Goal: Task Accomplishment & Management: Manage account settings

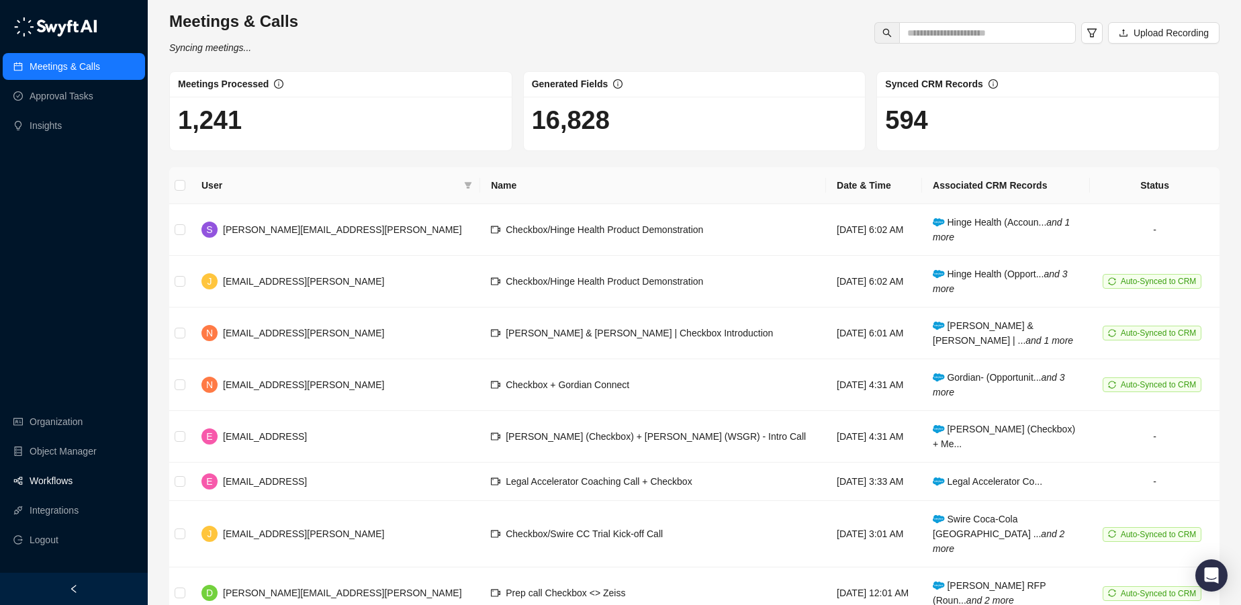
click at [55, 480] on link "Workflows" at bounding box center [51, 481] width 43 height 27
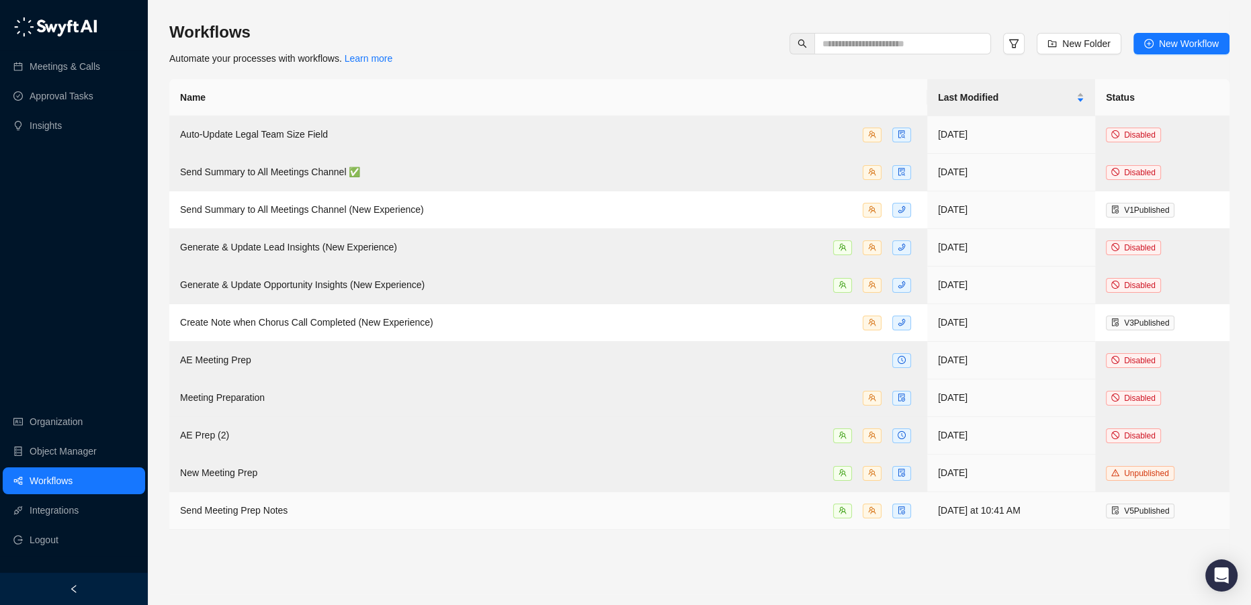
click at [292, 509] on div "Send Meeting Prep Notes" at bounding box center [548, 510] width 736 height 15
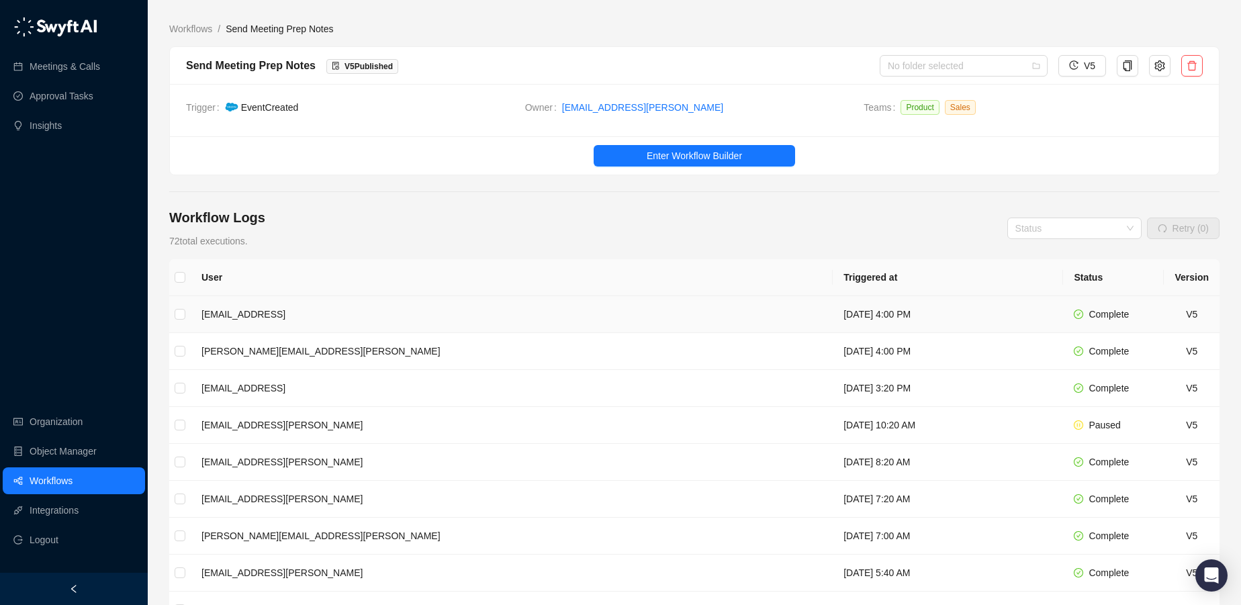
click at [833, 312] on td "[DATE] 4:00 PM" at bounding box center [948, 314] width 230 height 37
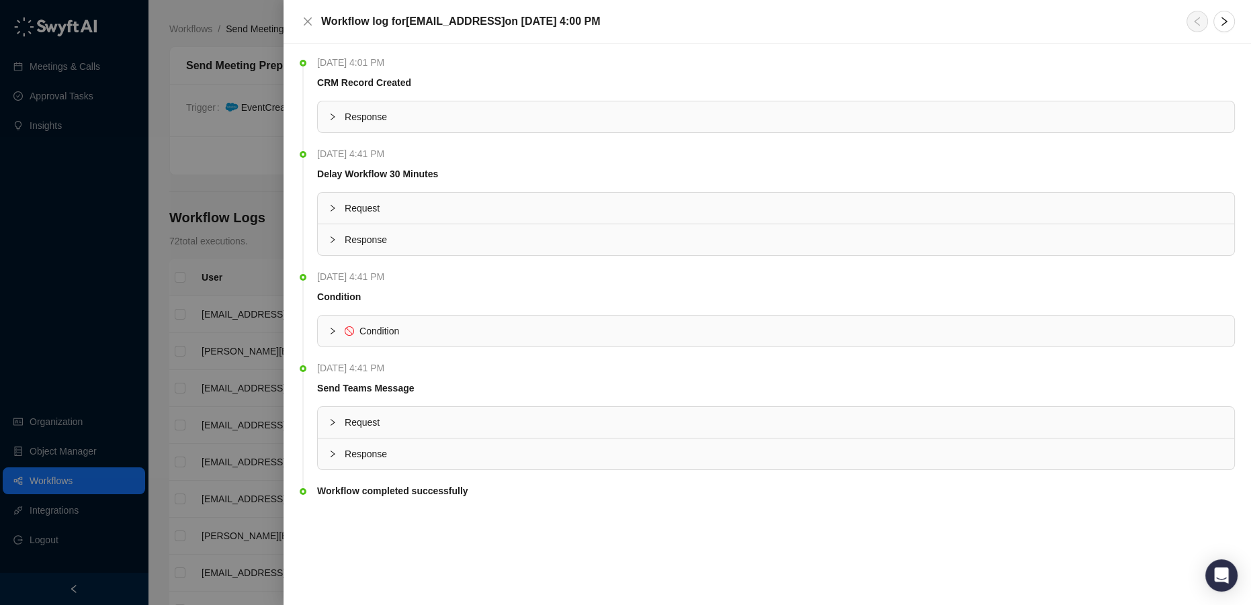
click at [383, 329] on span "Condition" at bounding box center [379, 331] width 40 height 11
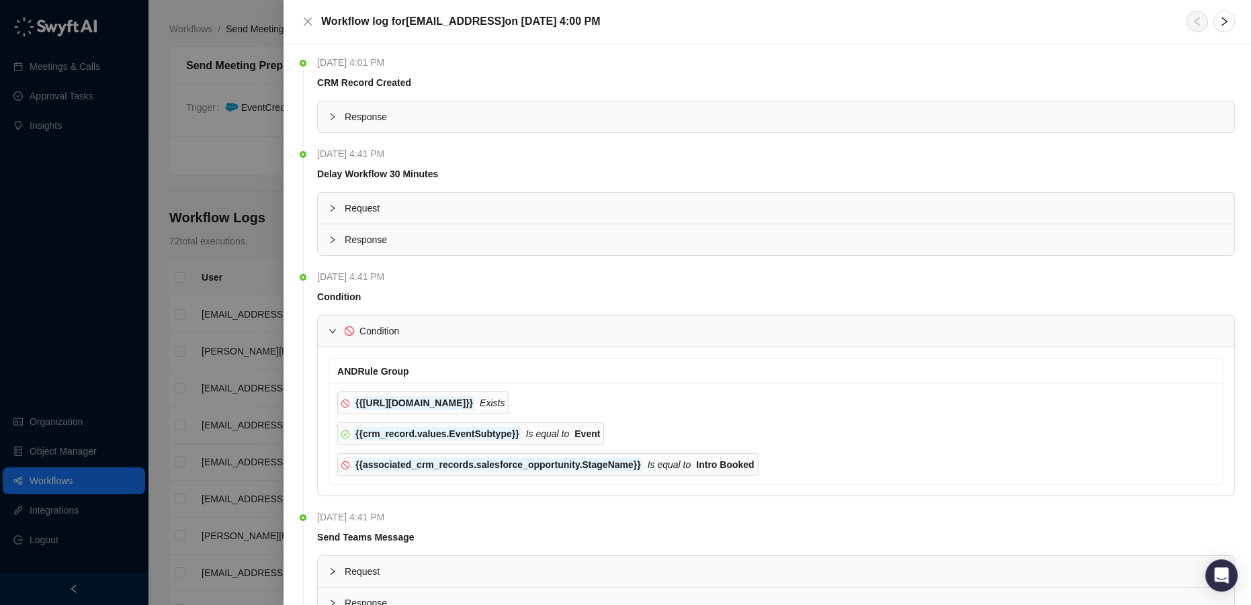
click at [389, 328] on span "Condition" at bounding box center [379, 331] width 40 height 11
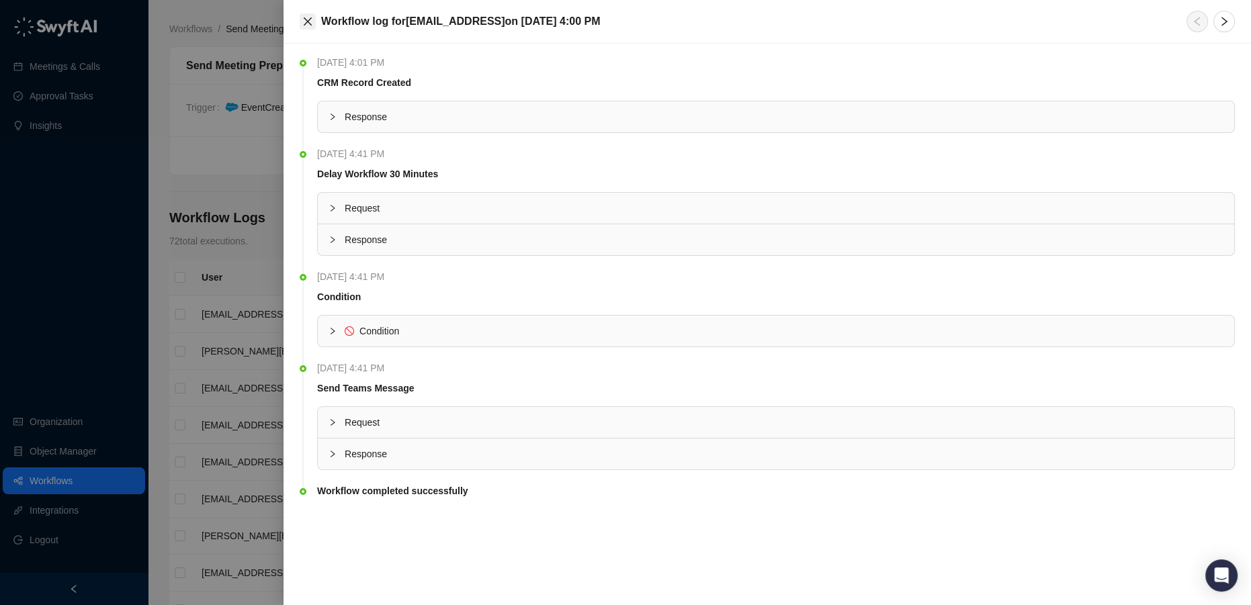
click at [312, 19] on icon "close" at bounding box center [307, 21] width 11 height 11
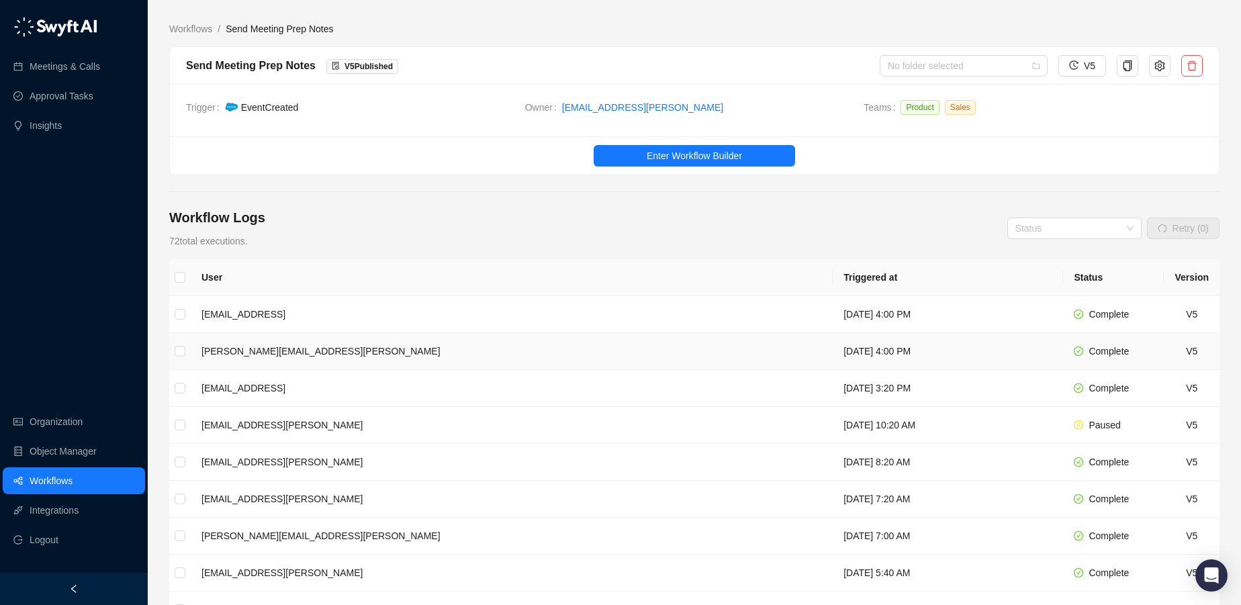
click at [378, 349] on td "[PERSON_NAME][EMAIL_ADDRESS][PERSON_NAME]" at bounding box center [512, 351] width 642 height 37
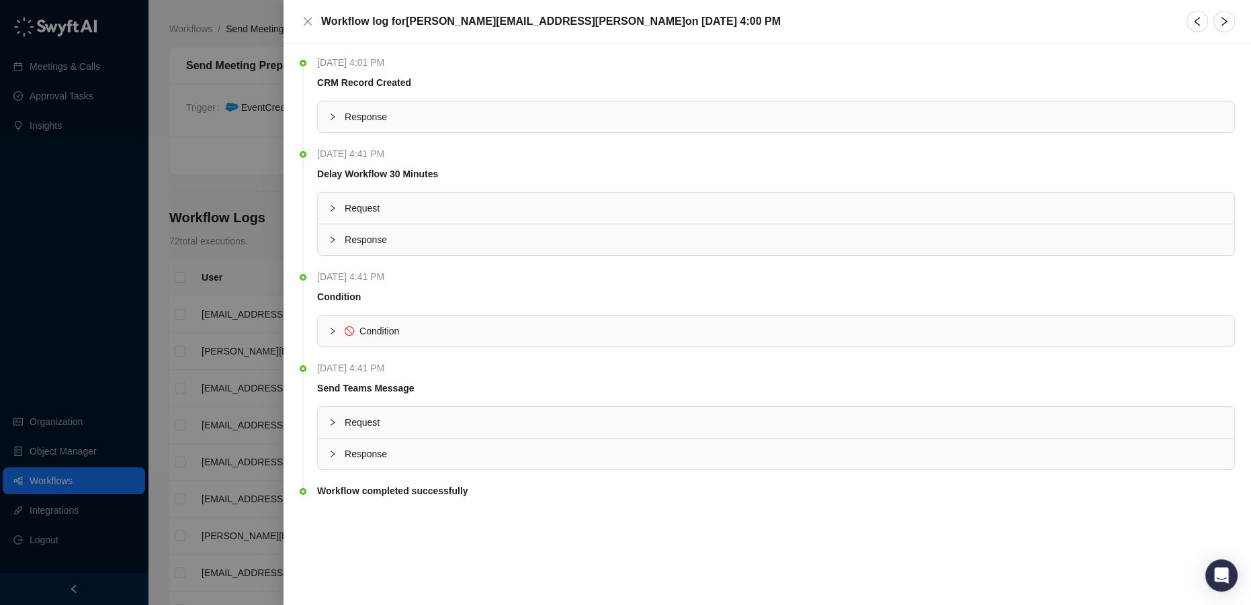
click at [369, 326] on span "Condition" at bounding box center [379, 331] width 40 height 11
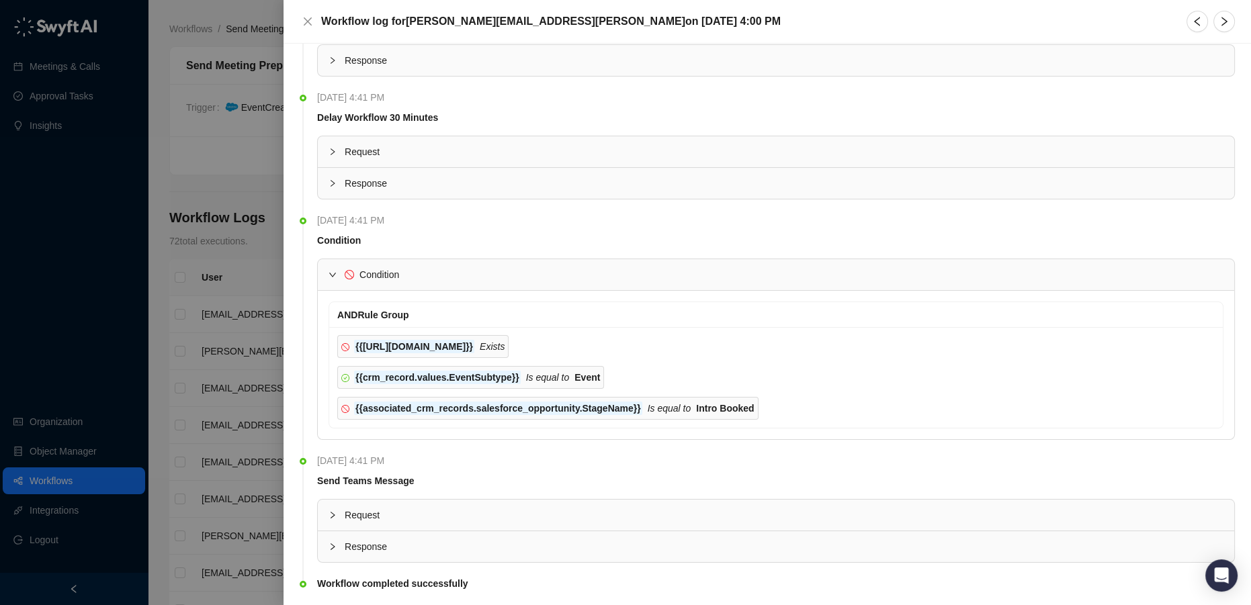
scroll to position [91, 0]
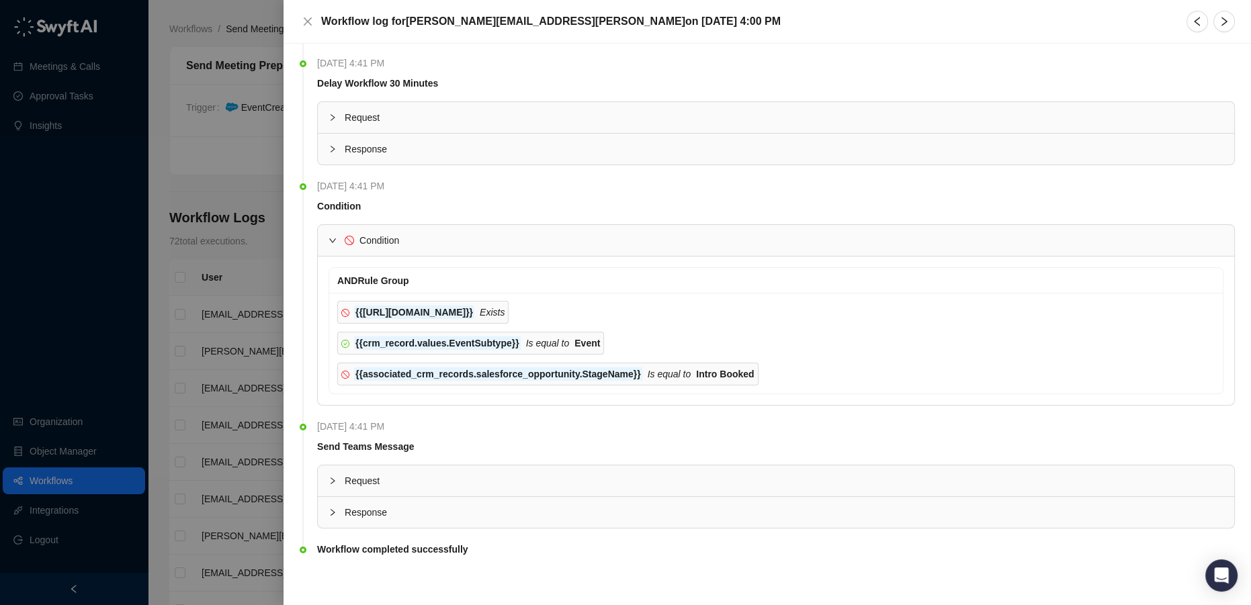
click at [407, 511] on span "Response" at bounding box center [784, 512] width 879 height 15
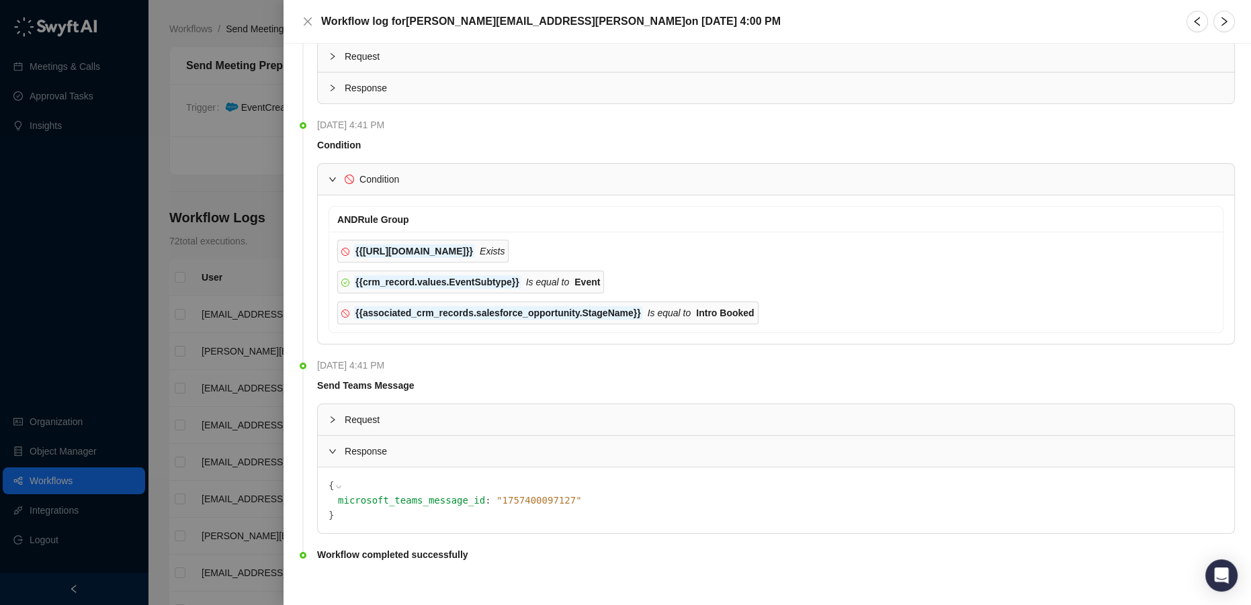
click at [466, 406] on div "Request" at bounding box center [776, 419] width 916 height 31
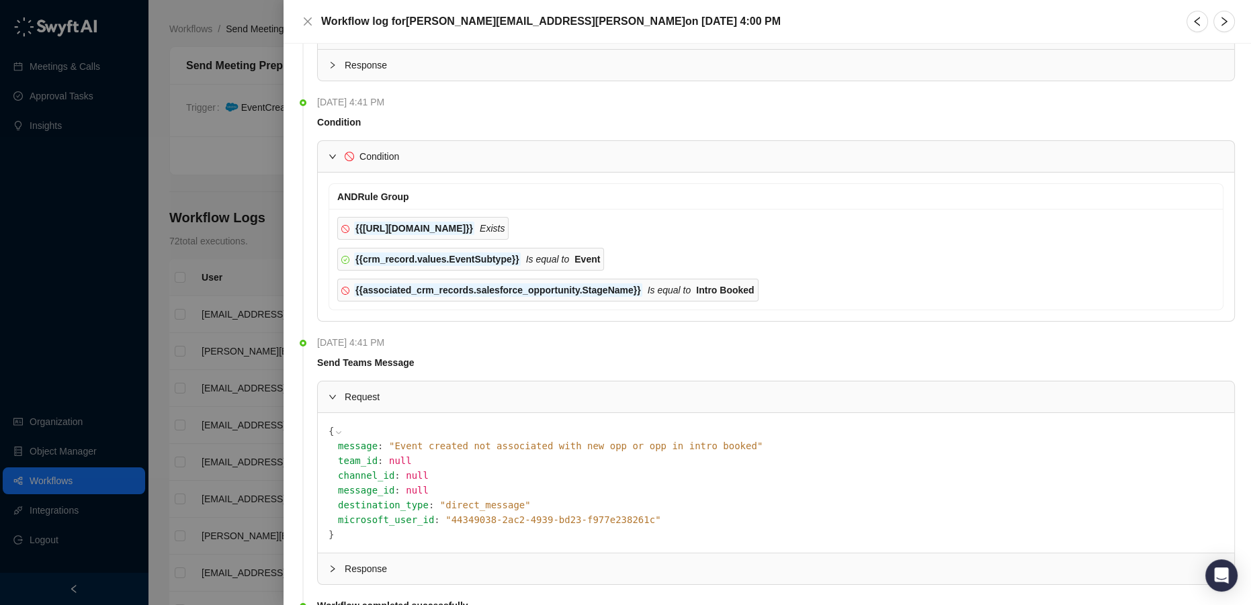
scroll to position [109, 0]
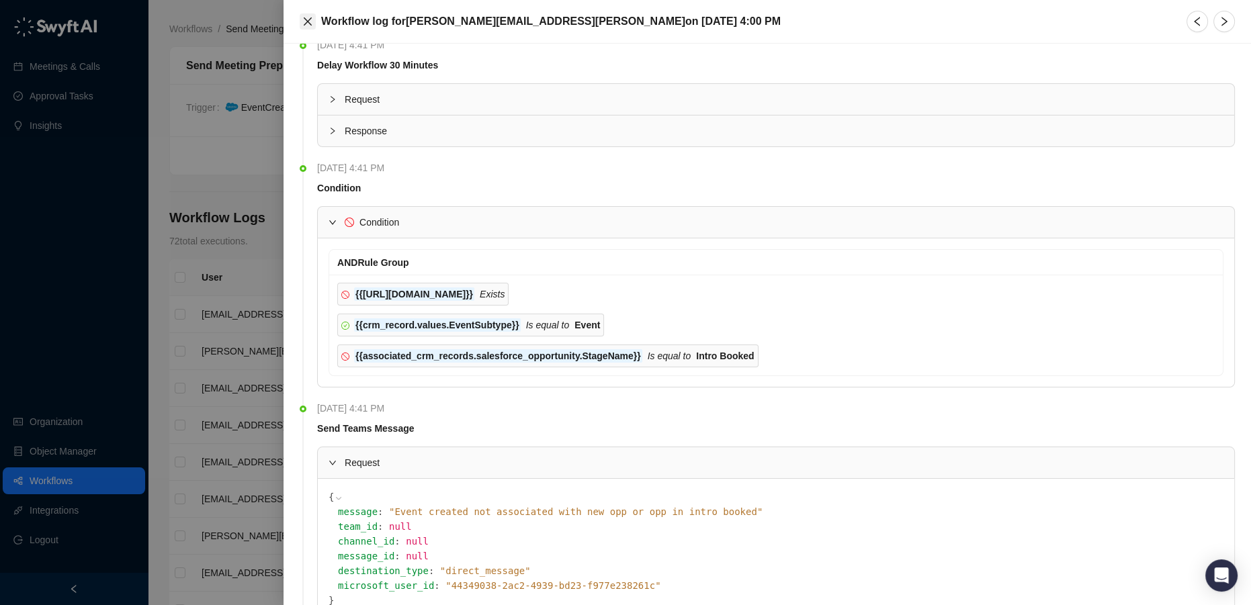
click at [304, 26] on icon "close" at bounding box center [307, 21] width 11 height 11
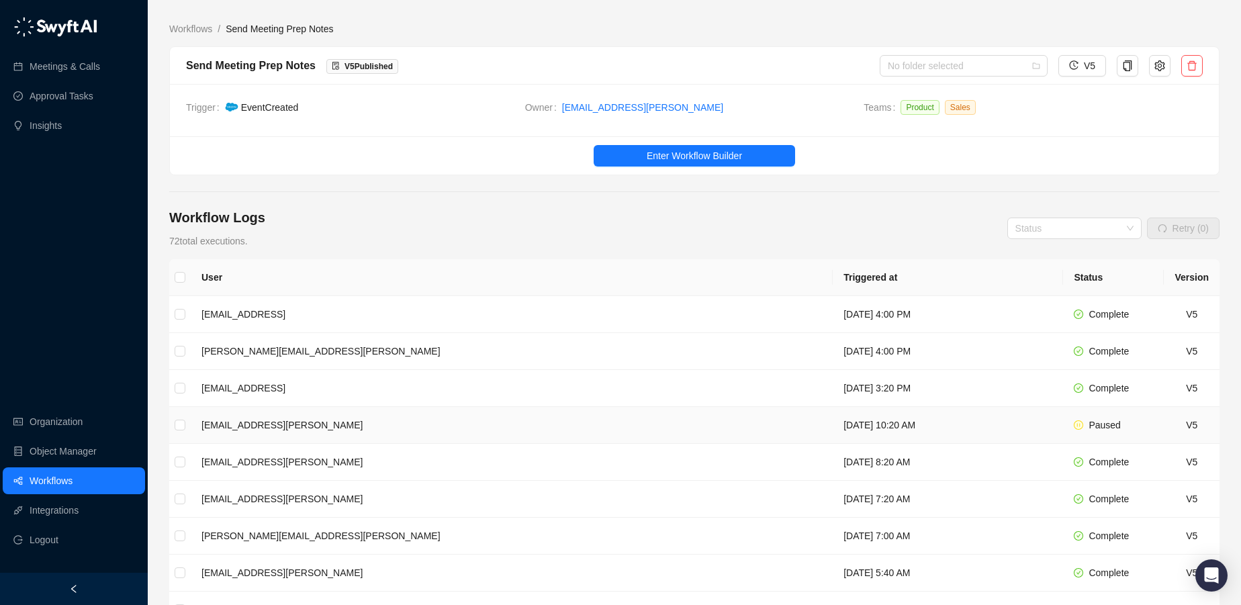
click at [532, 432] on td "[EMAIL_ADDRESS][PERSON_NAME]" at bounding box center [512, 425] width 642 height 37
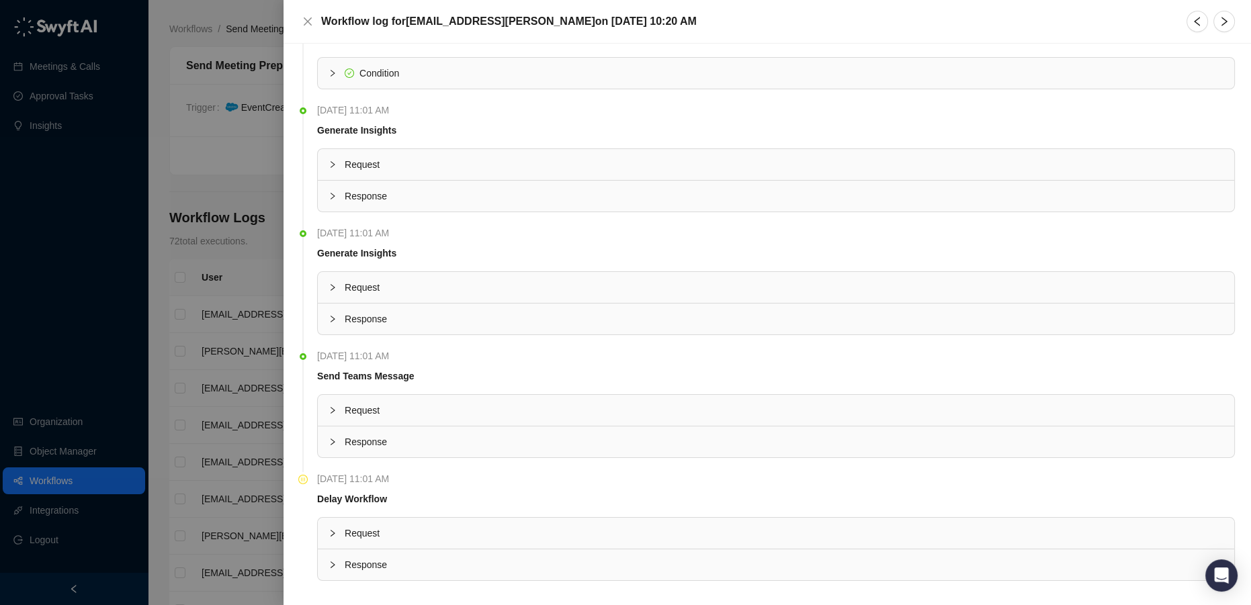
scroll to position [264, 0]
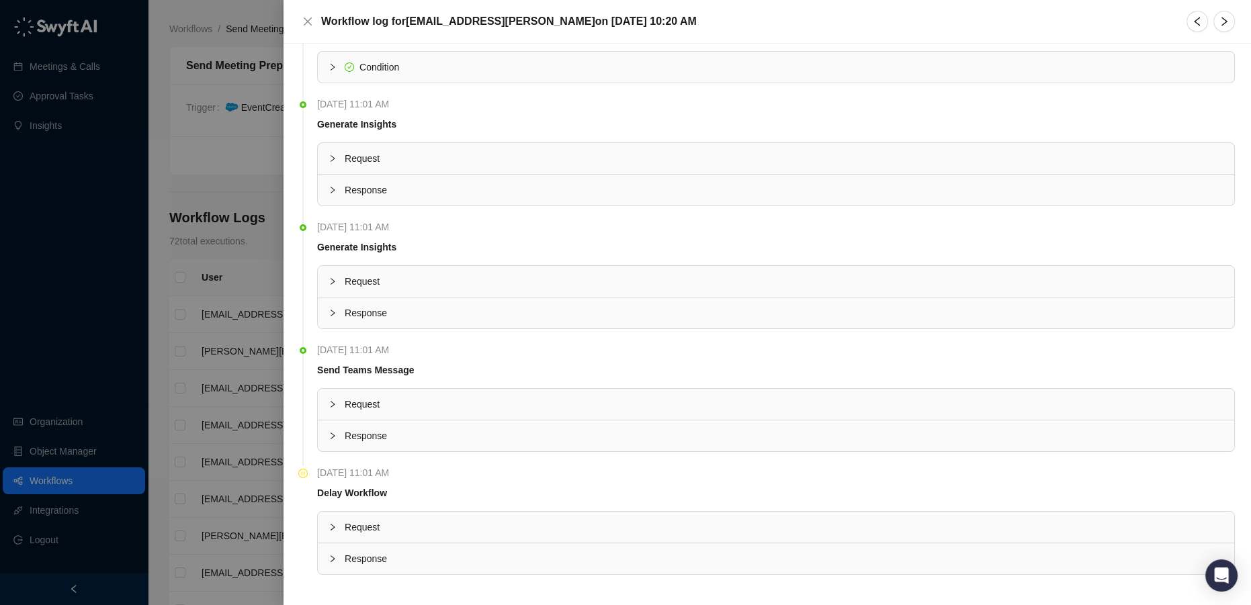
click at [386, 431] on span "Response" at bounding box center [784, 436] width 879 height 15
click at [388, 404] on span "Request" at bounding box center [784, 404] width 879 height 15
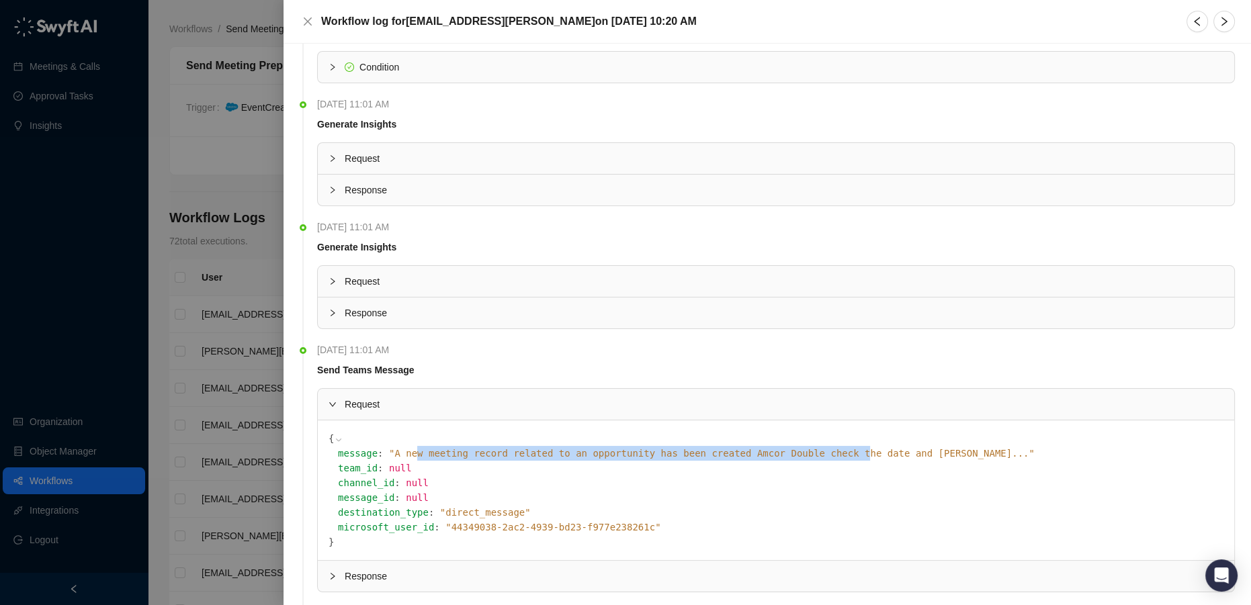
drag, startPoint x: 401, startPoint y: 447, endPoint x: 748, endPoint y: 453, distance: 346.7
click at [748, 453] on span "" A new meeting record related to an opportunity has been created Amcor Double …" at bounding box center [712, 453] width 646 height 11
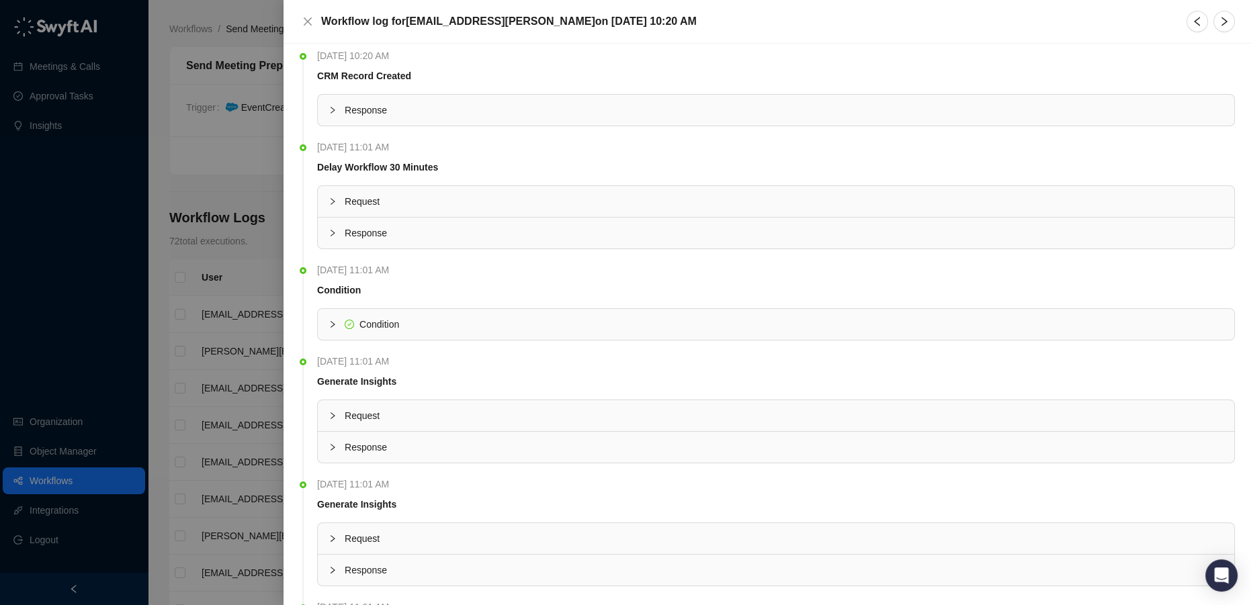
scroll to position [0, 0]
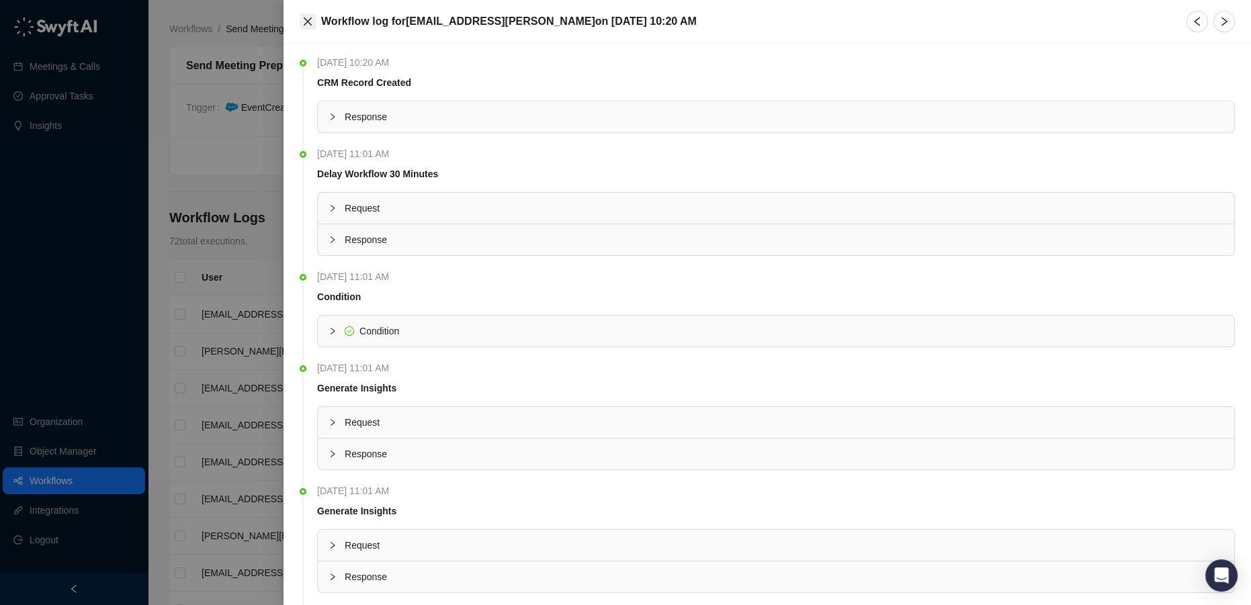
click at [306, 23] on icon "close" at bounding box center [308, 21] width 8 height 8
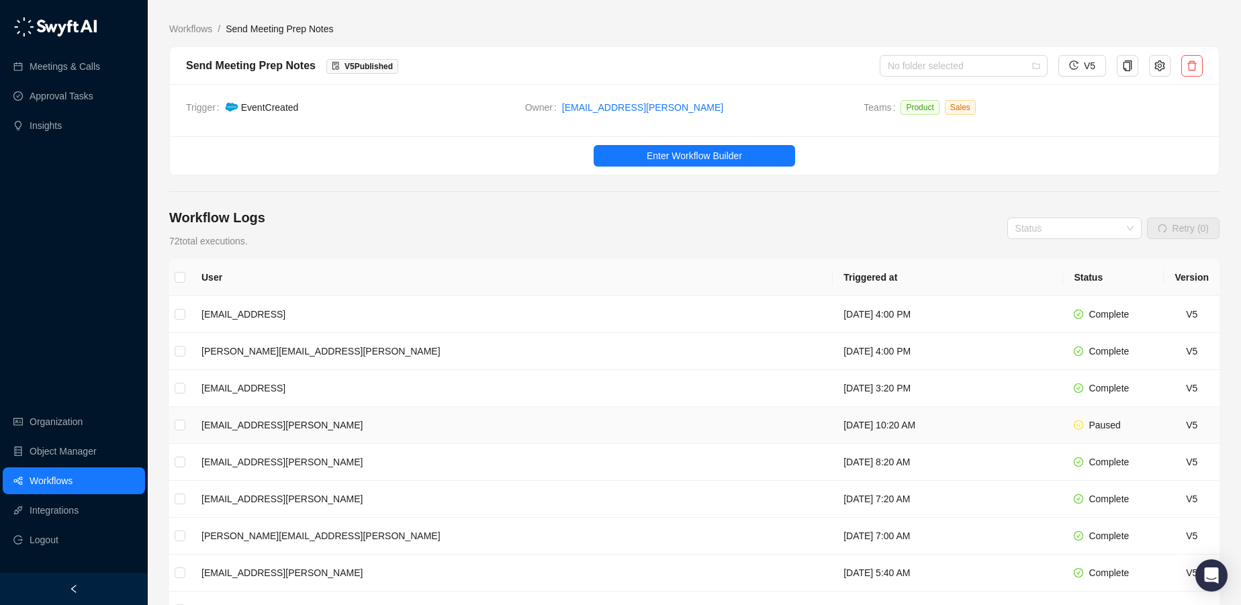
drag, startPoint x: 1047, startPoint y: 424, endPoint x: 949, endPoint y: 412, distance: 98.7
click at [949, 412] on td "[DATE] 10:20 AM" at bounding box center [948, 425] width 230 height 37
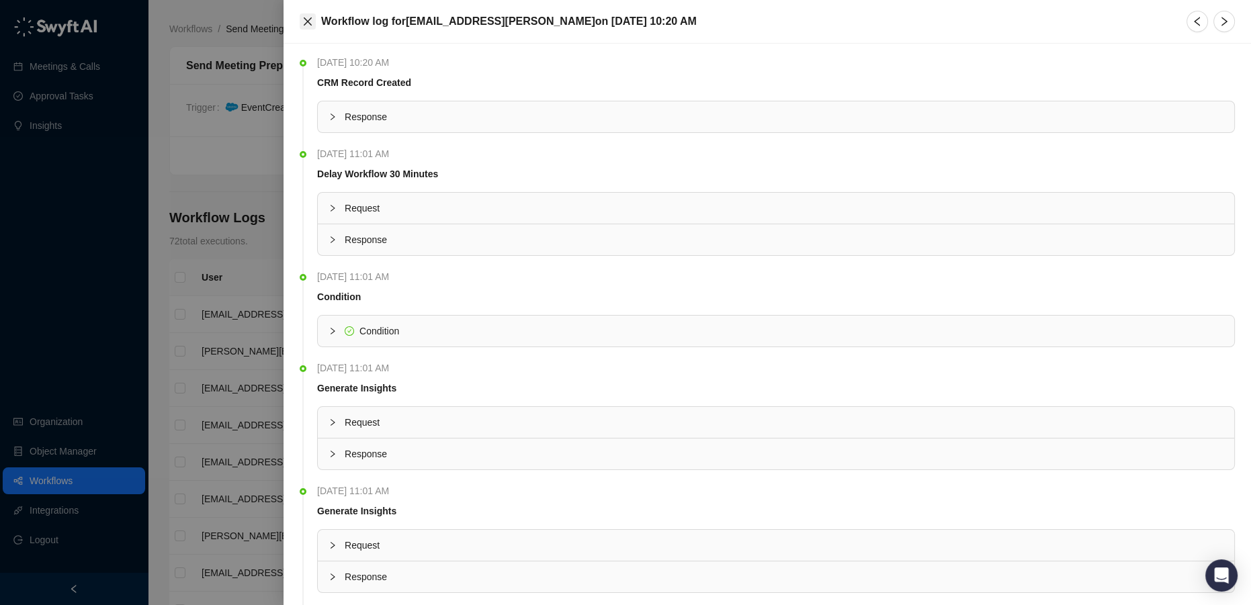
click at [301, 22] on button "Close" at bounding box center [308, 21] width 16 height 16
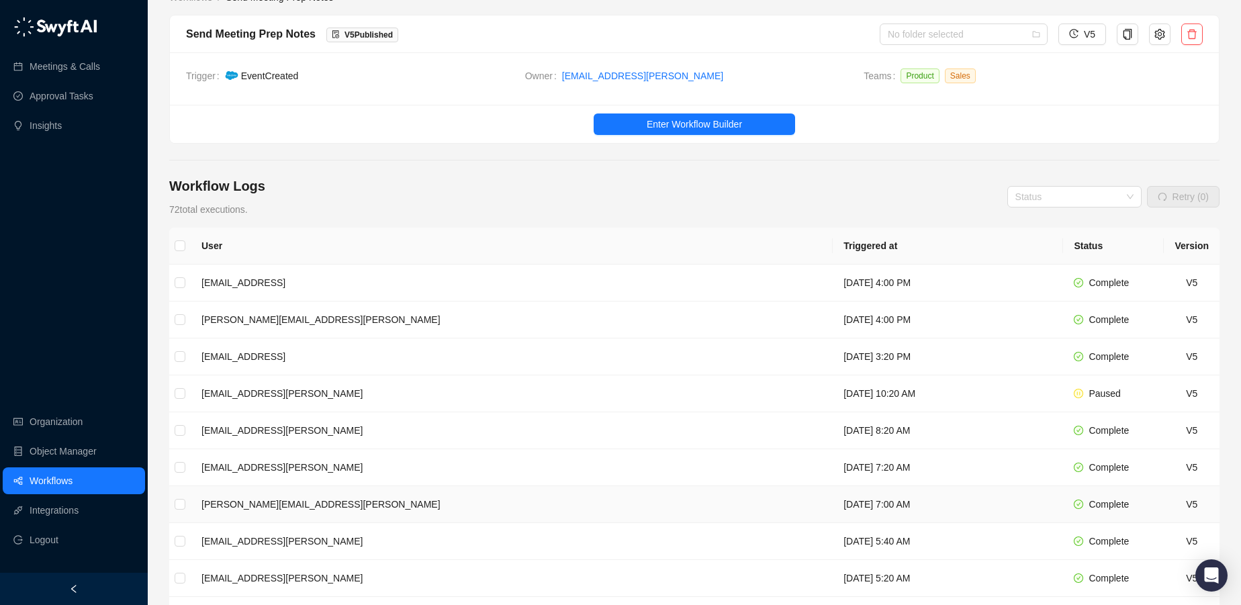
scroll to position [122, 0]
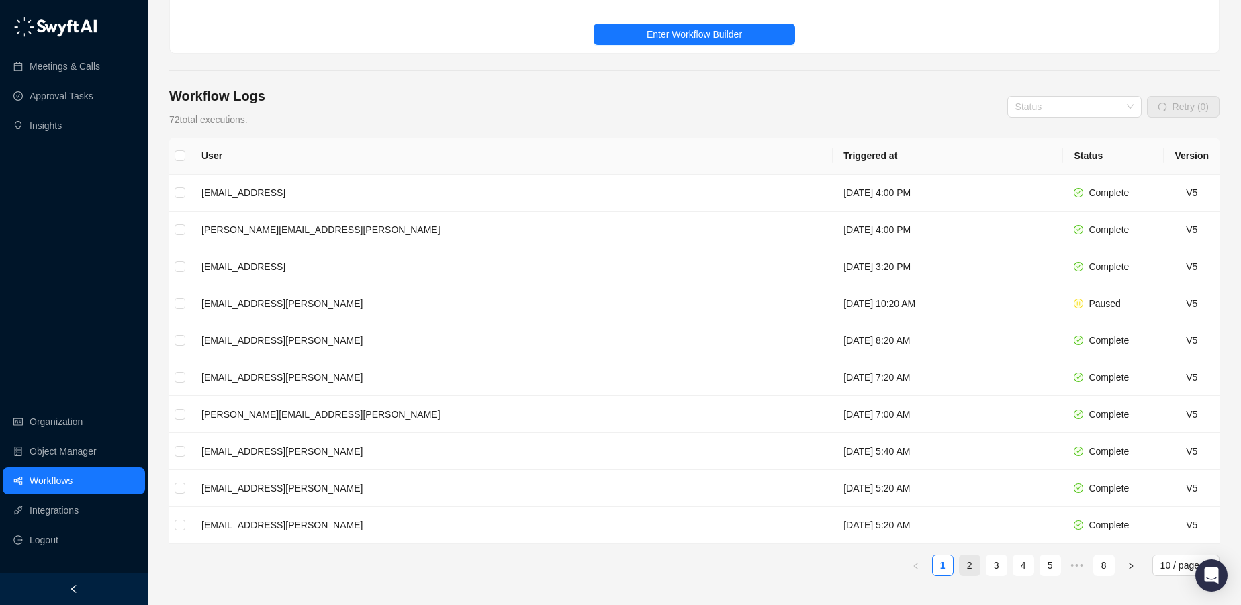
click at [965, 566] on link "2" at bounding box center [970, 566] width 20 height 20
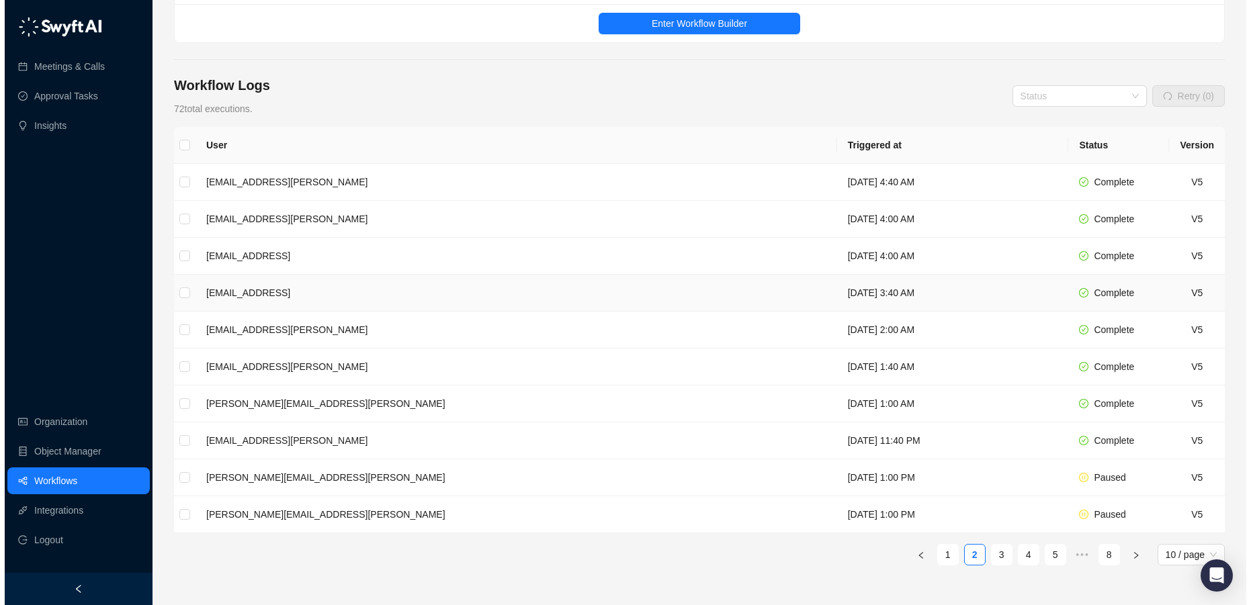
scroll to position [212, 0]
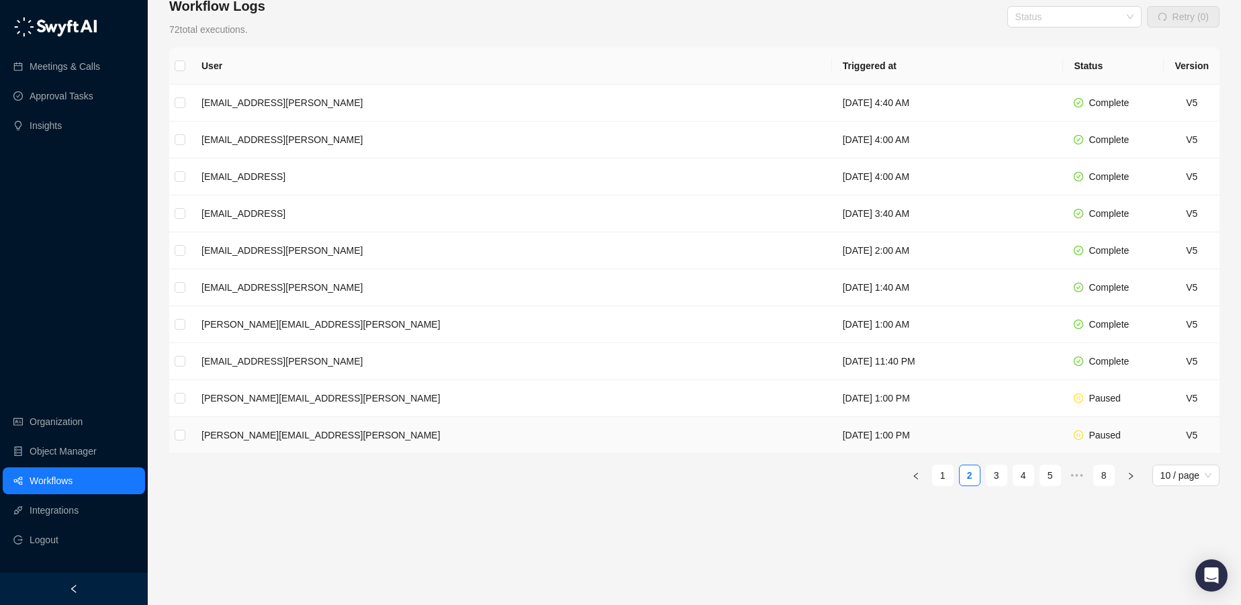
click at [832, 432] on td "[DATE] 1:00 PM" at bounding box center [948, 435] width 232 height 37
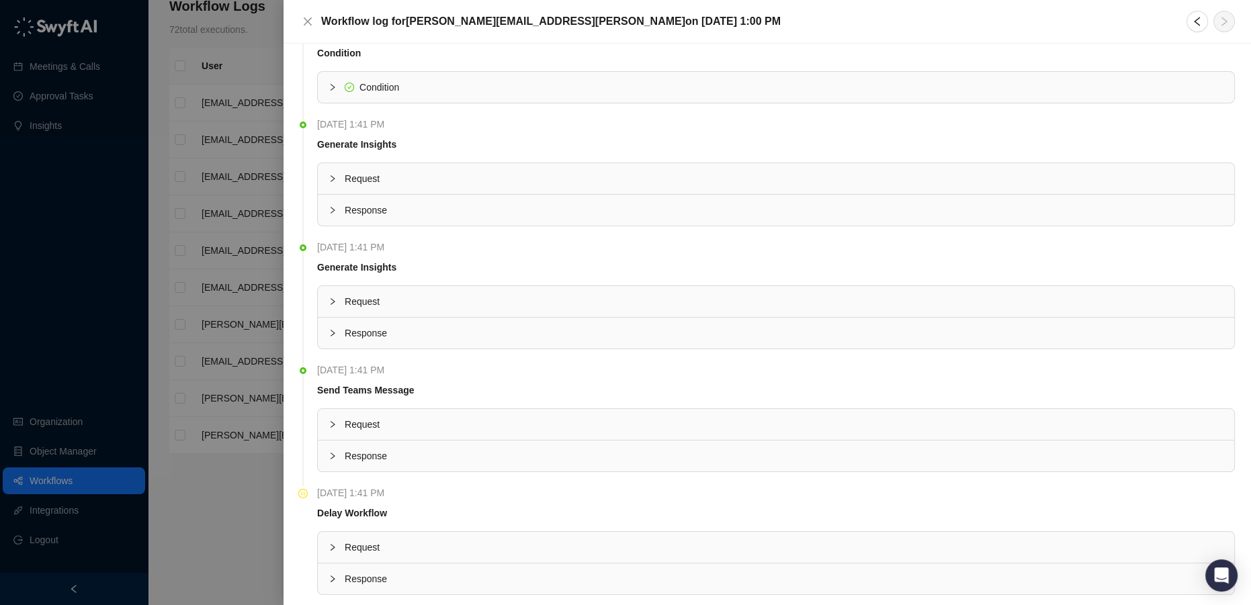
scroll to position [264, 0]
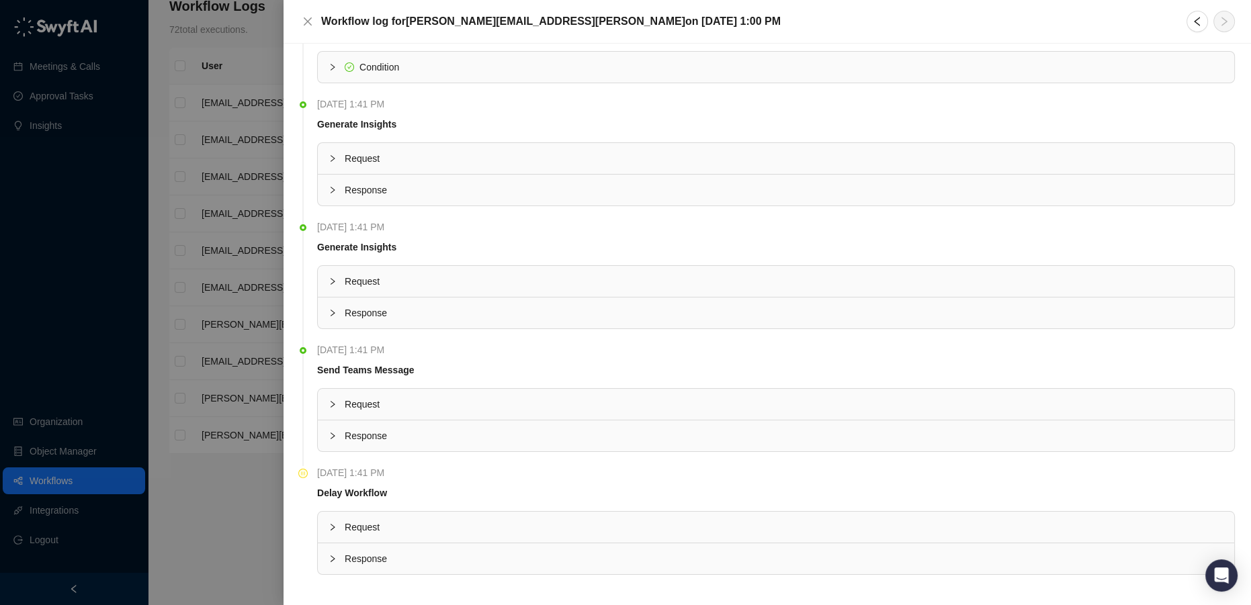
click at [366, 434] on span "Response" at bounding box center [784, 436] width 879 height 15
click at [394, 400] on span "Request" at bounding box center [784, 404] width 879 height 15
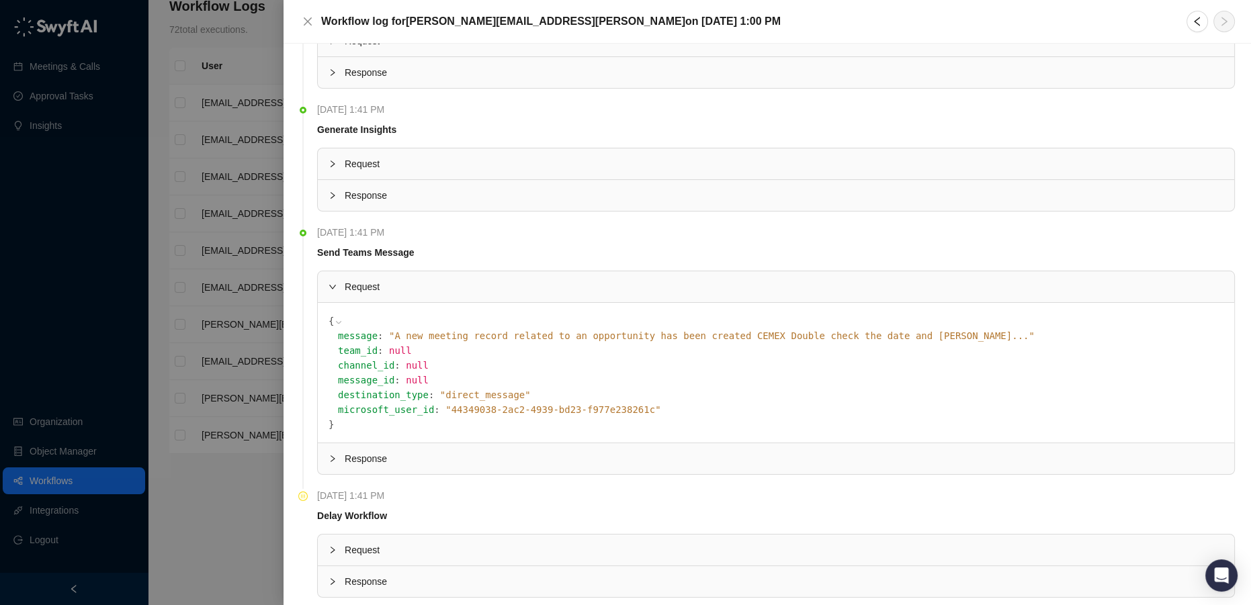
scroll to position [404, 0]
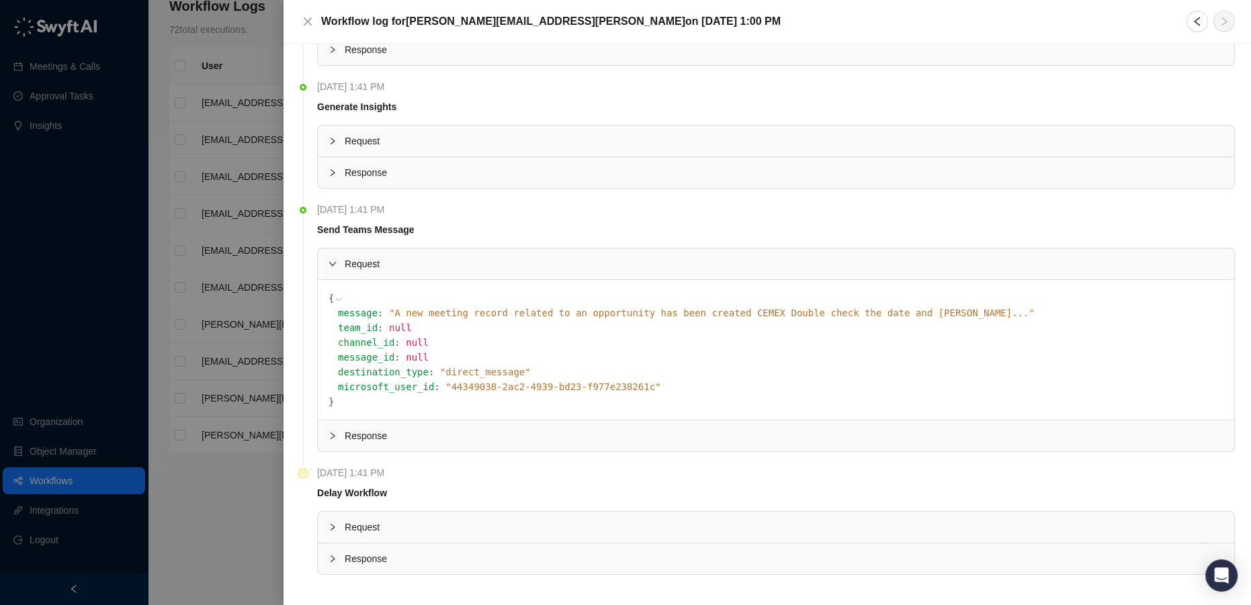
click at [299, 472] on icon "pause-circle" at bounding box center [302, 473] width 9 height 9
click at [245, 479] on div at bounding box center [625, 302] width 1251 height 605
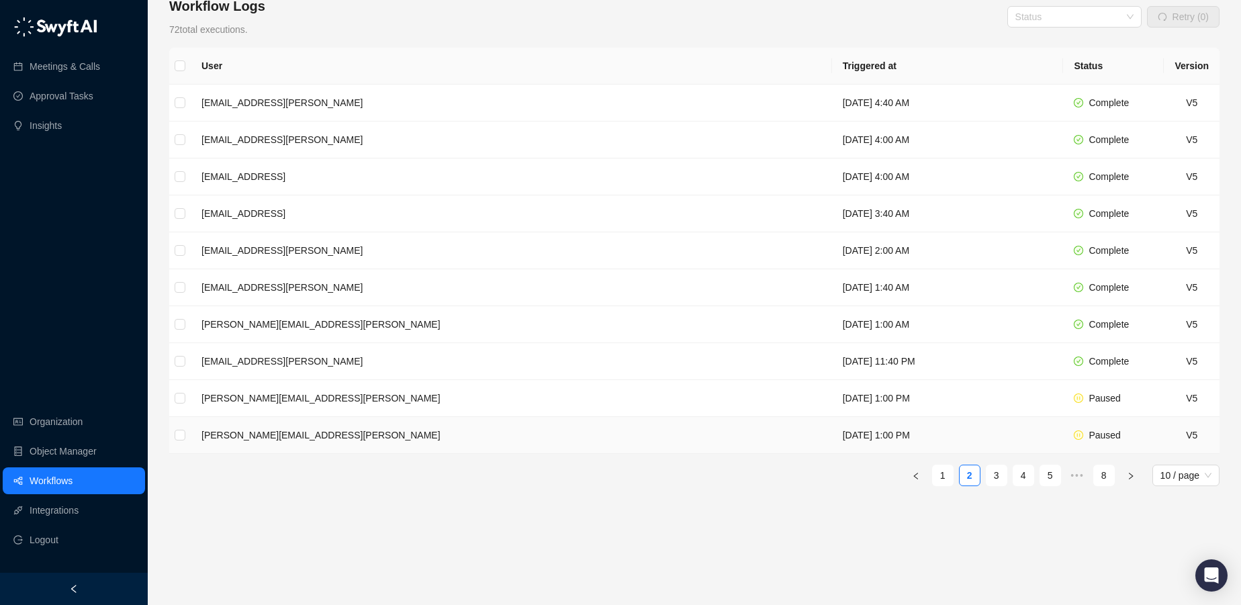
click at [832, 433] on td "[DATE] 1:00 PM" at bounding box center [948, 435] width 232 height 37
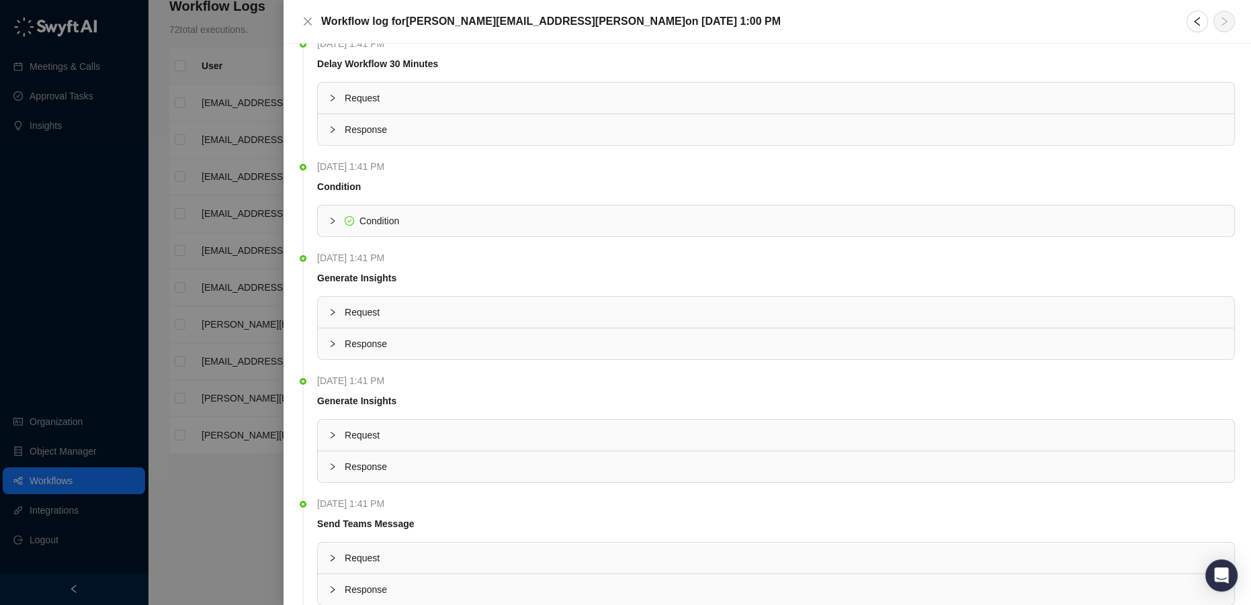
scroll to position [183, 0]
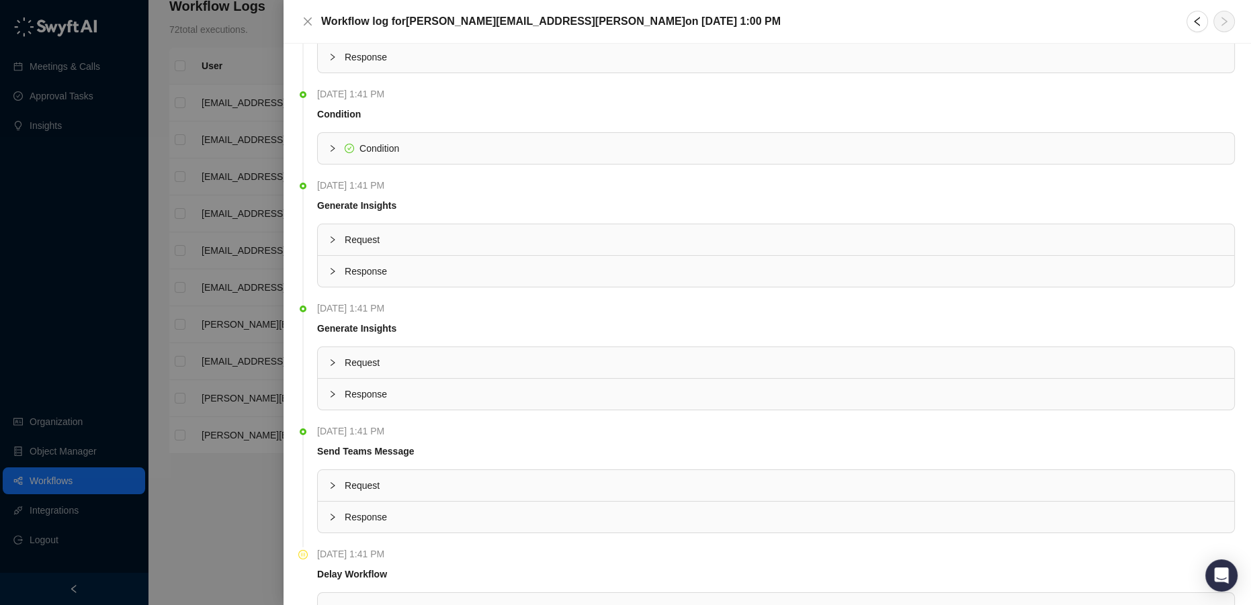
click at [412, 472] on div "Request" at bounding box center [776, 485] width 916 height 31
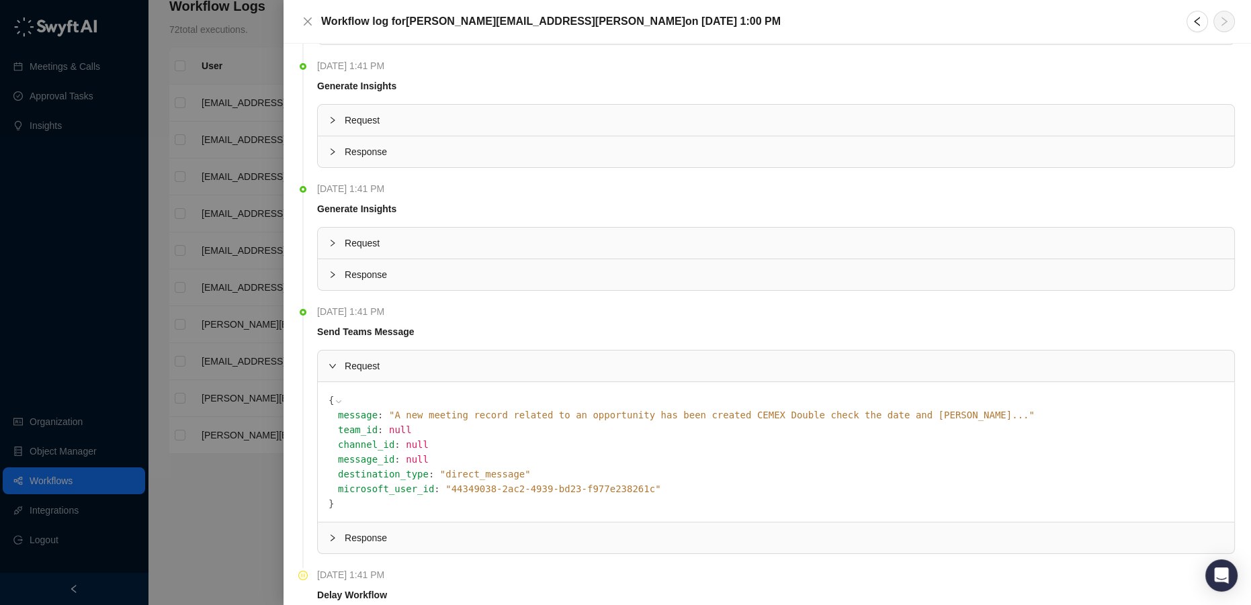
scroll to position [305, 0]
click at [381, 365] on span "Request" at bounding box center [784, 363] width 879 height 15
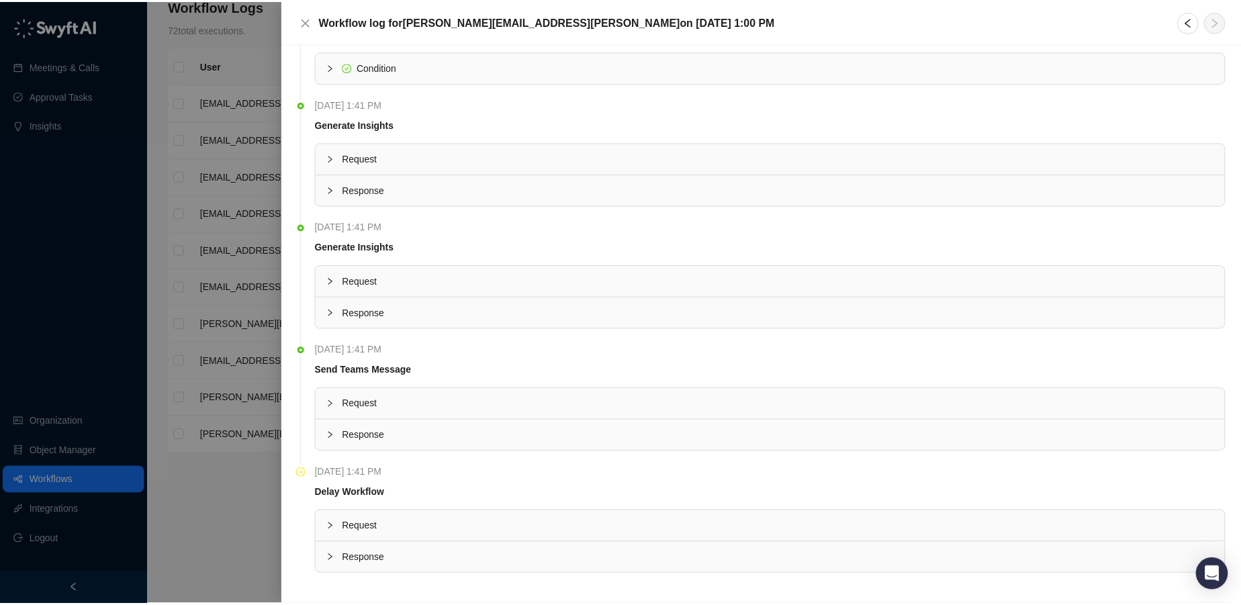
scroll to position [264, 0]
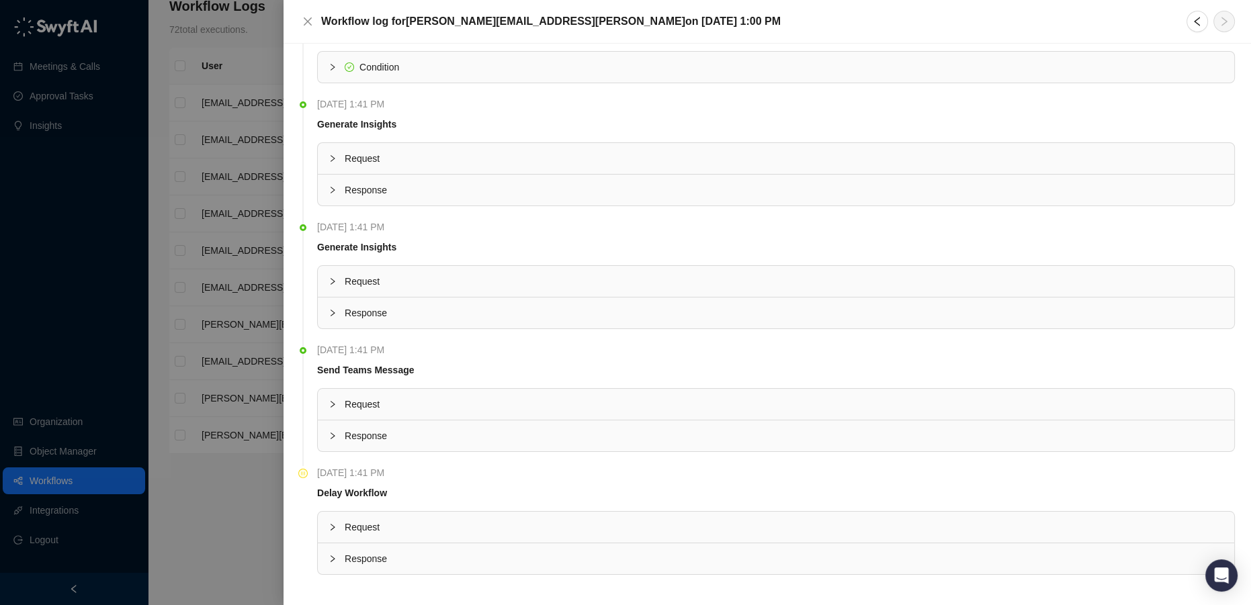
click at [184, 496] on div at bounding box center [625, 302] width 1251 height 605
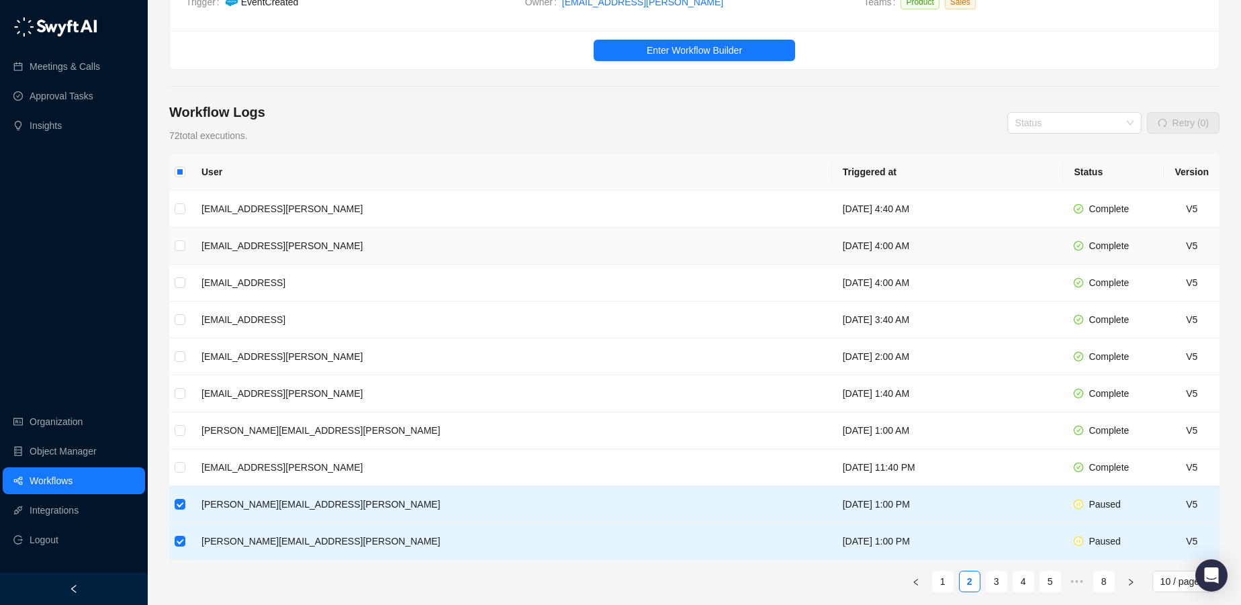
scroll to position [28, 0]
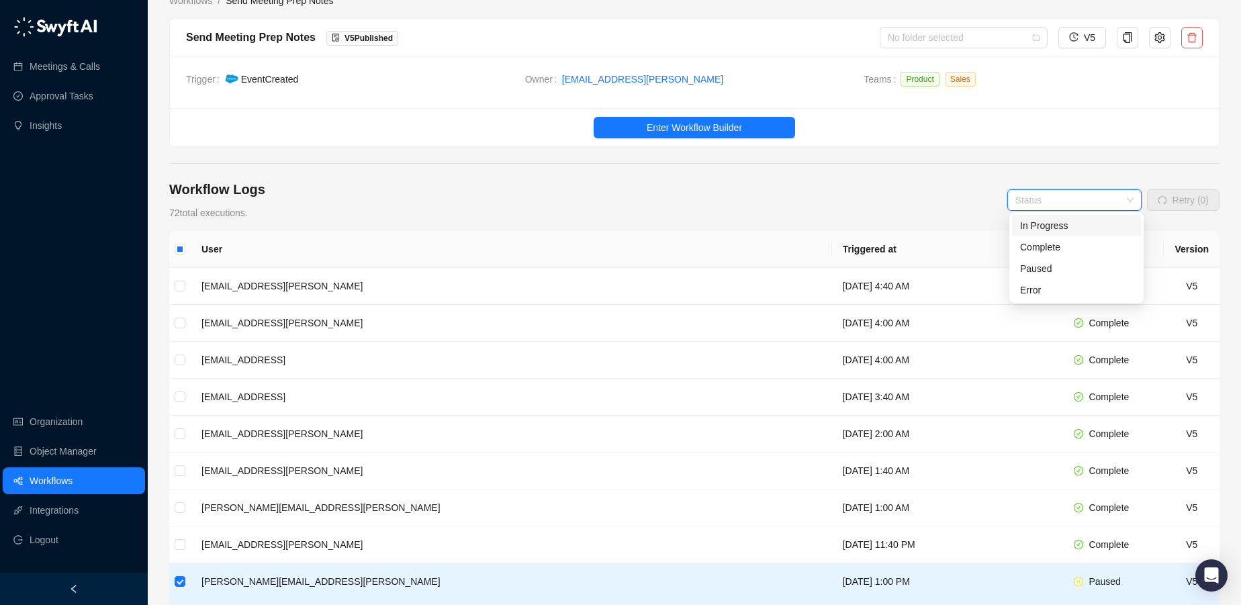
click at [1078, 191] on input "search" at bounding box center [1071, 200] width 110 height 20
click at [1051, 271] on div "Paused" at bounding box center [1076, 268] width 113 height 15
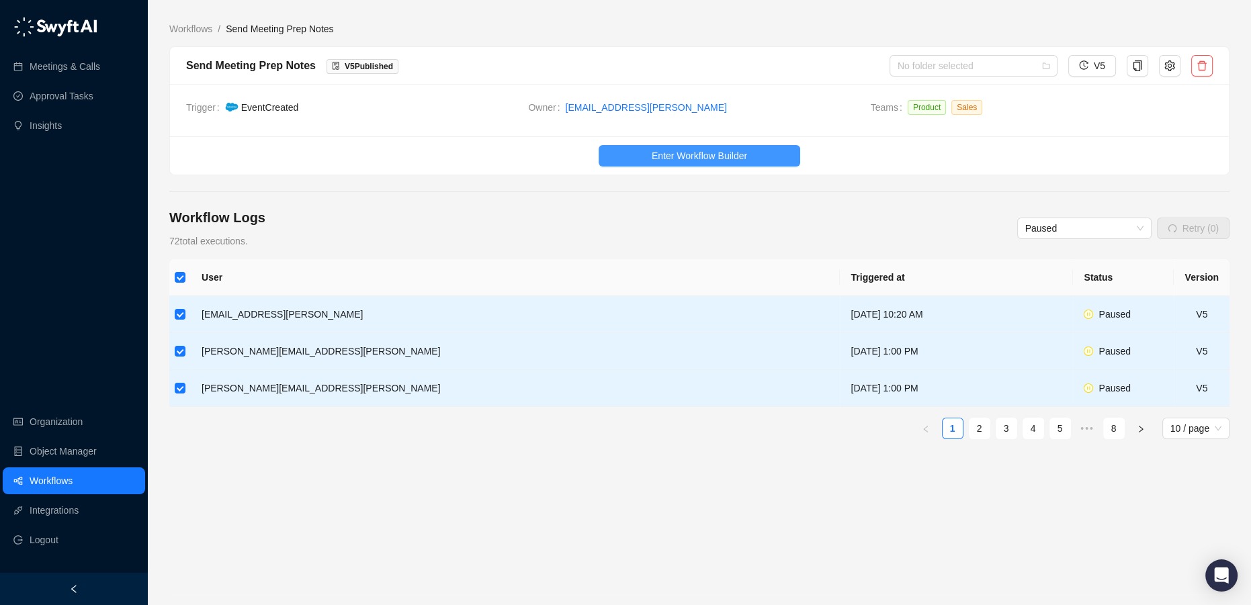
drag, startPoint x: 697, startPoint y: 152, endPoint x: 668, endPoint y: 159, distance: 29.7
click at [668, 159] on span "Enter Workflow Builder" at bounding box center [699, 155] width 95 height 15
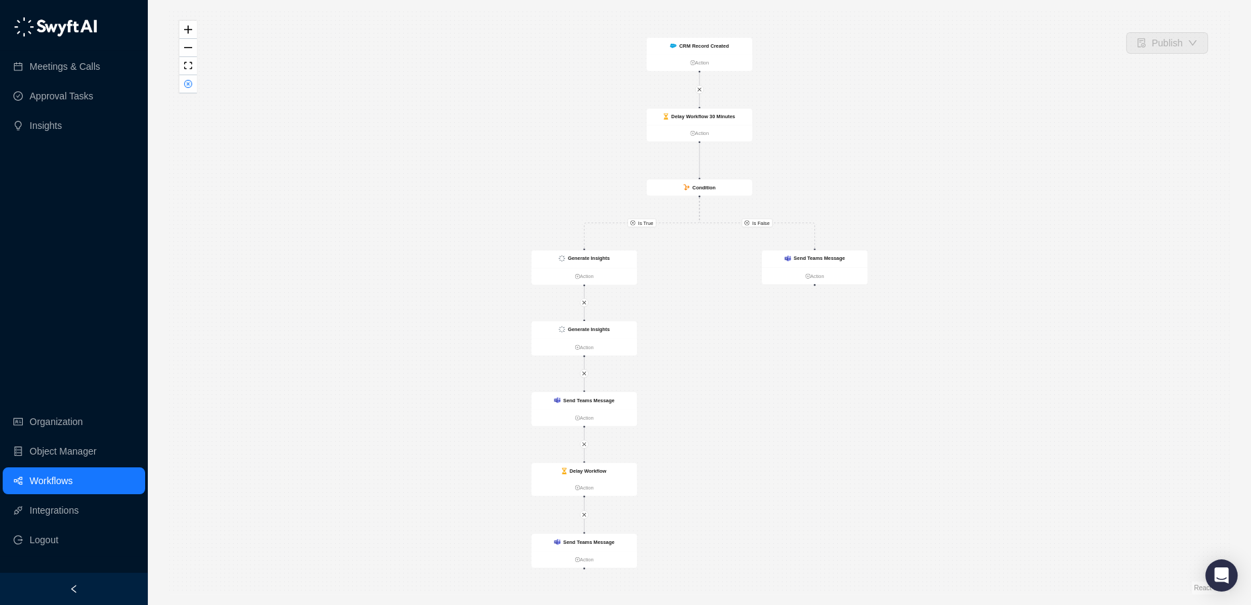
click at [38, 490] on link "Workflows" at bounding box center [51, 481] width 43 height 27
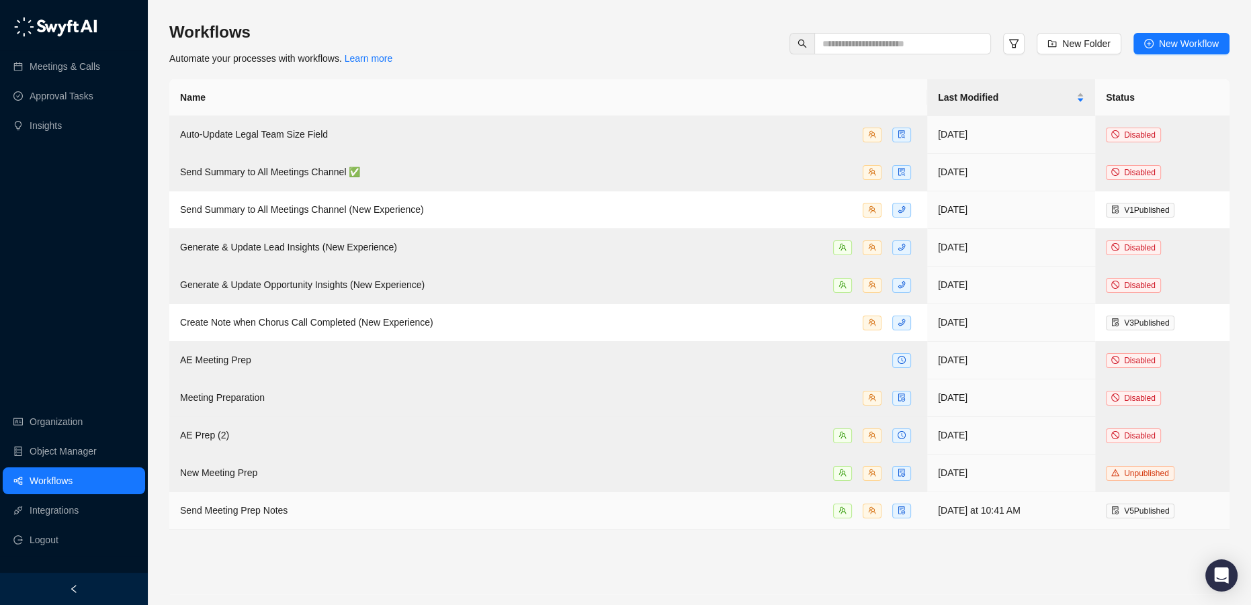
click at [339, 508] on div "Send Meeting Prep Notes" at bounding box center [548, 510] width 736 height 15
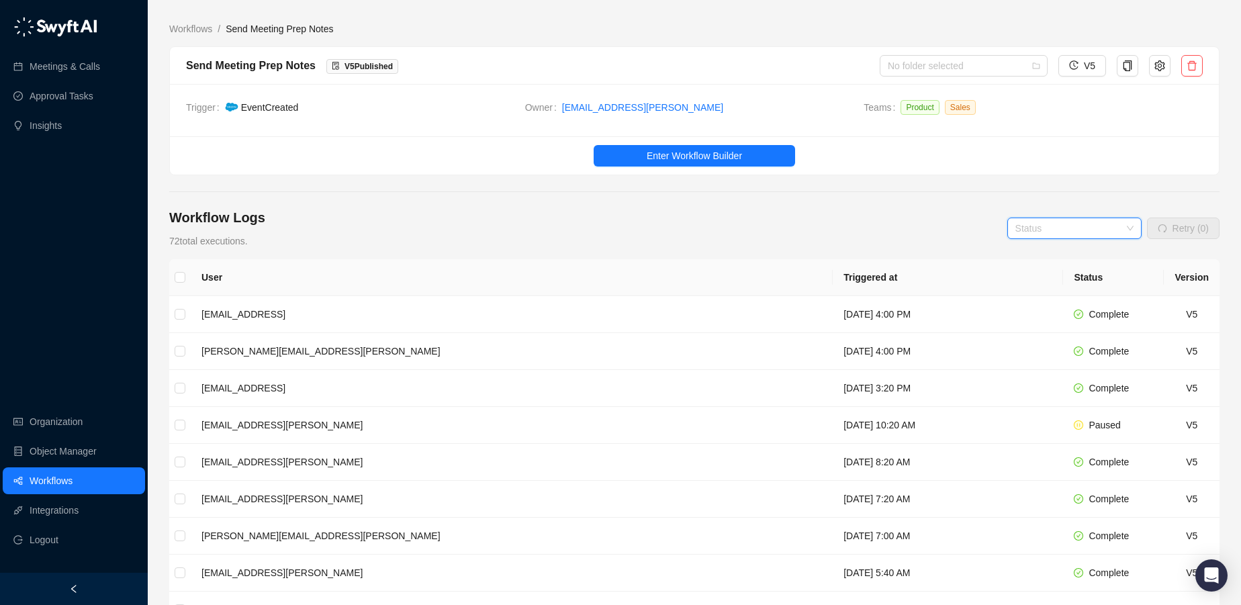
click at [1073, 229] on input "search" at bounding box center [1071, 228] width 110 height 20
click at [1049, 302] on div "Paused" at bounding box center [1076, 297] width 113 height 15
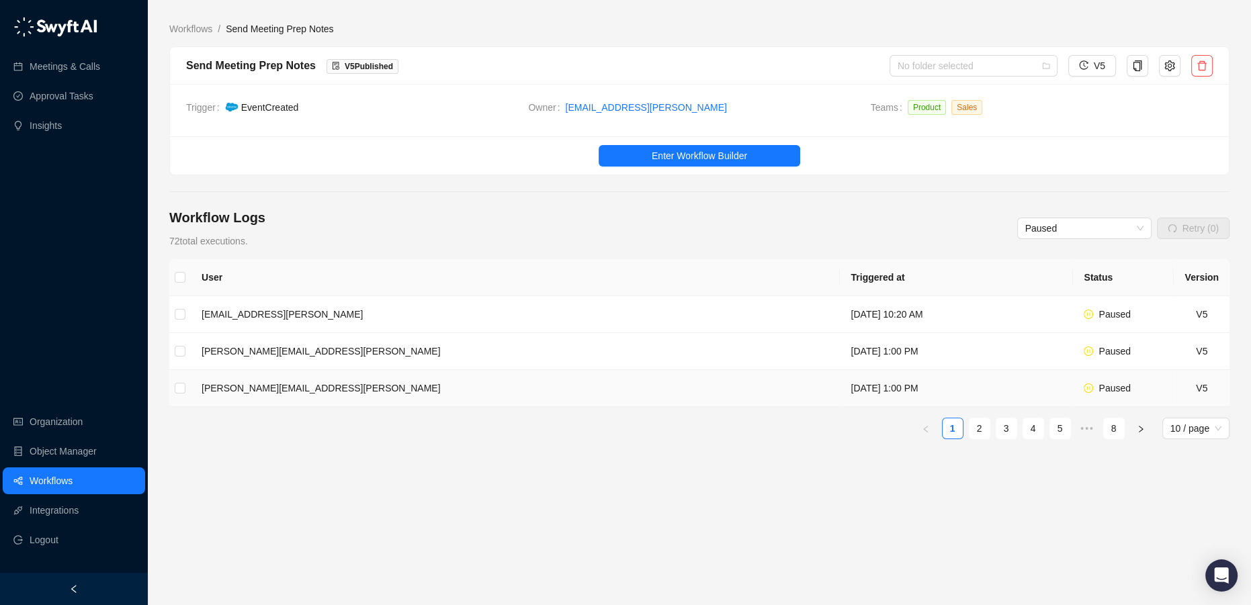
click at [840, 392] on td "[DATE] 1:00 PM" at bounding box center [956, 388] width 233 height 37
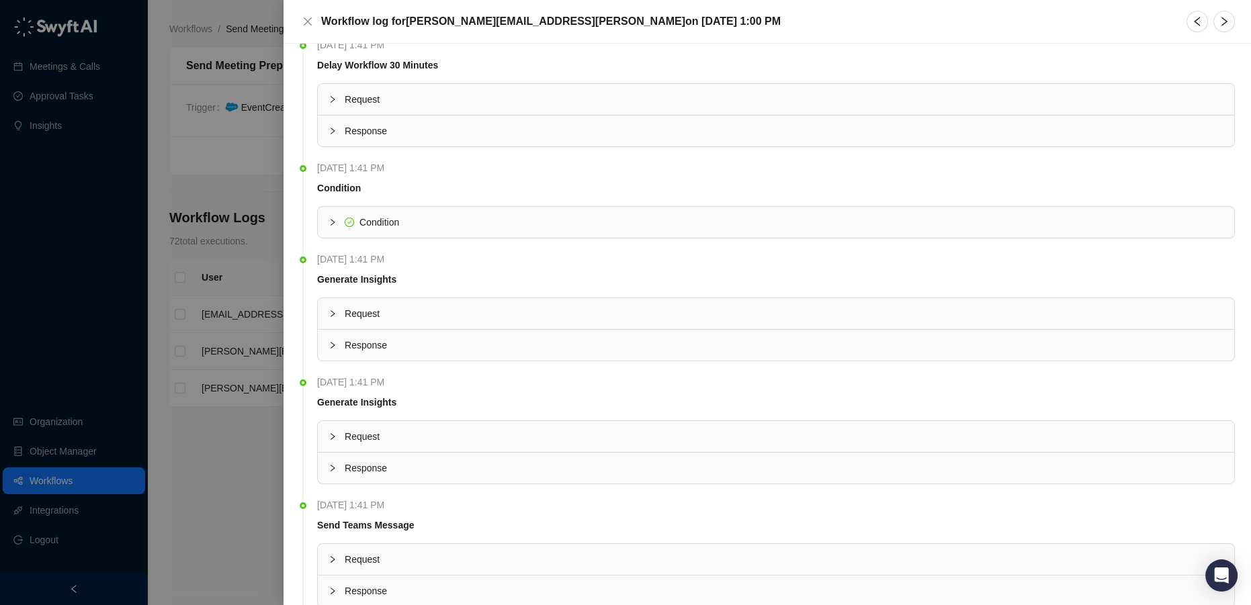
scroll to position [244, 0]
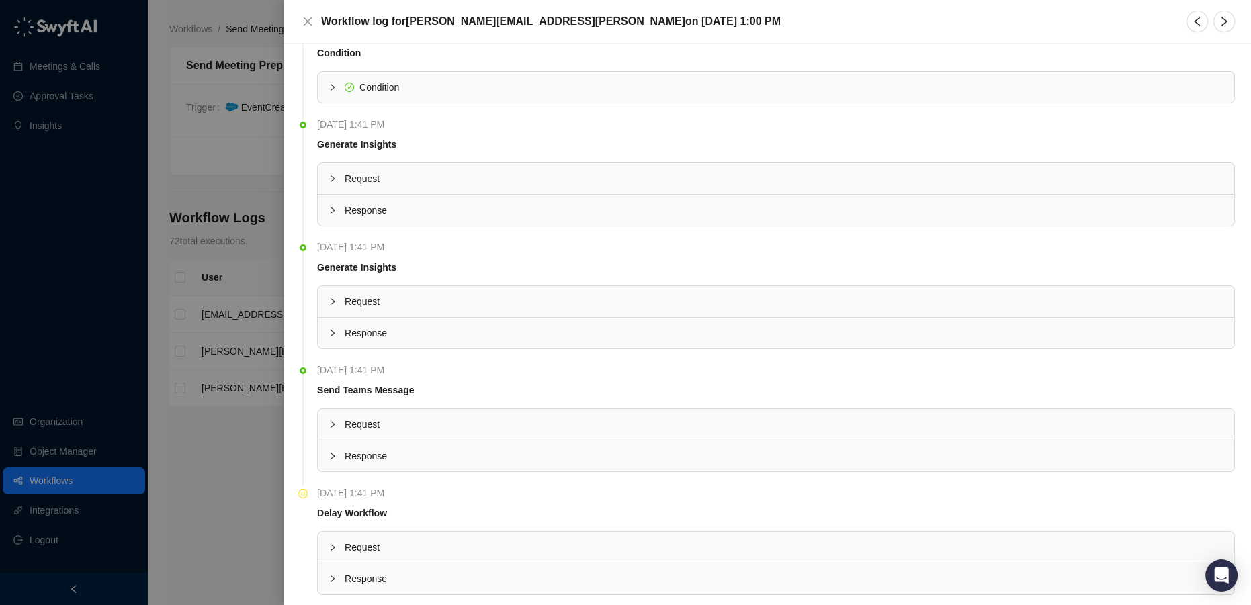
click at [383, 423] on span "Request" at bounding box center [784, 424] width 879 height 15
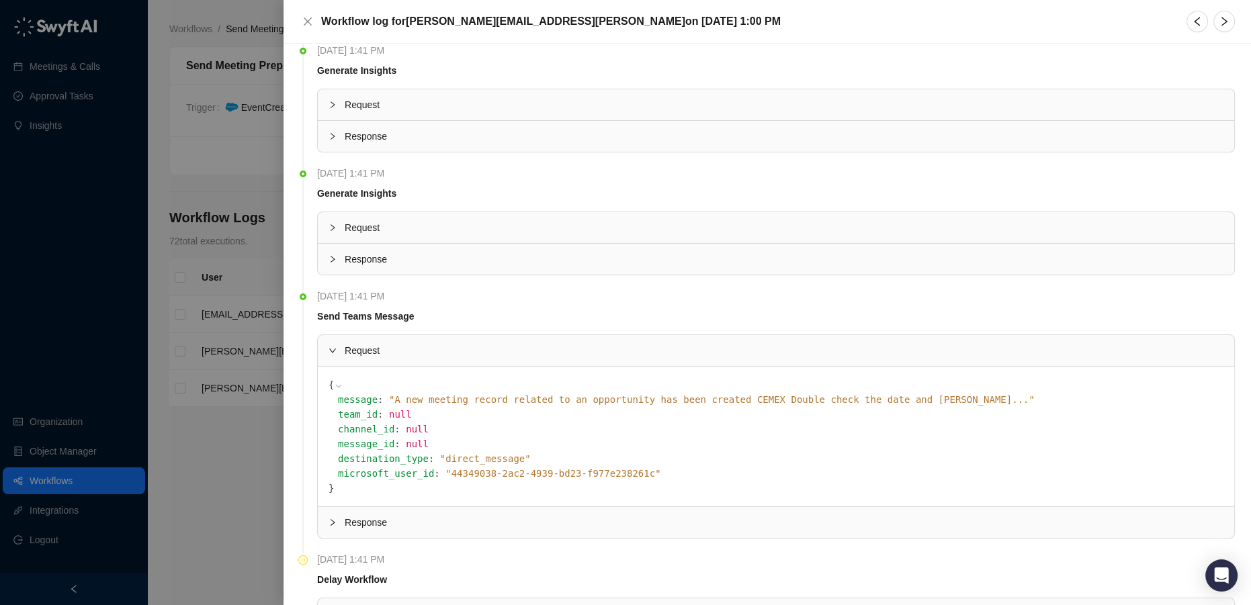
scroll to position [404, 0]
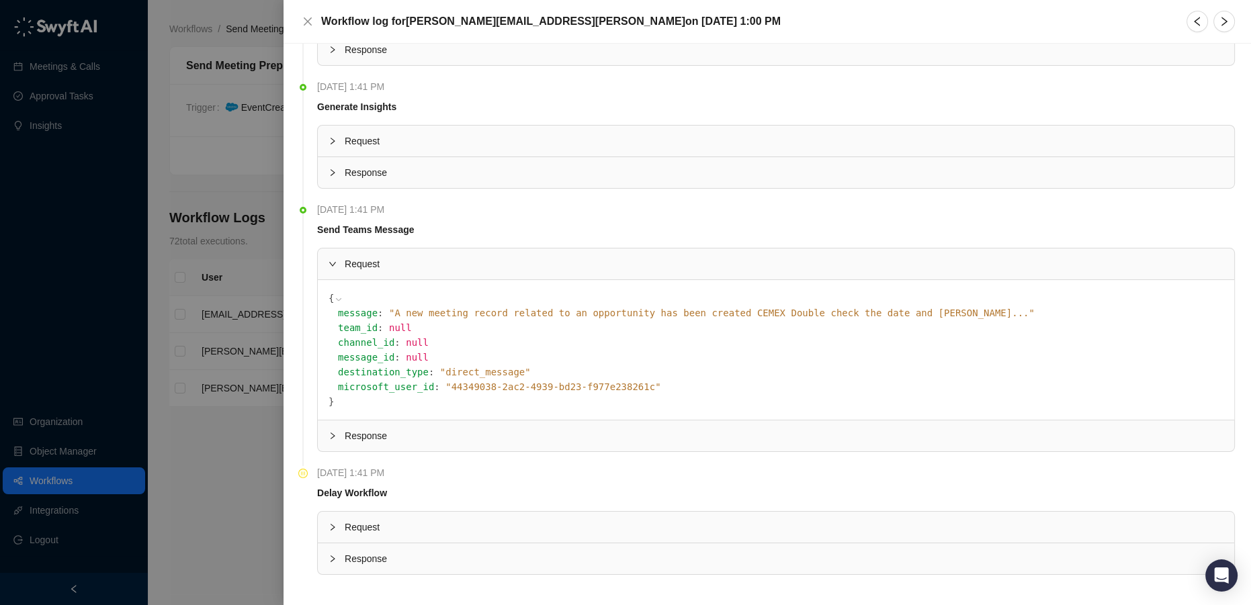
click at [627, 308] on span "" A new meeting record related to an opportunity has been created CEMEX Double …" at bounding box center [712, 313] width 646 height 11
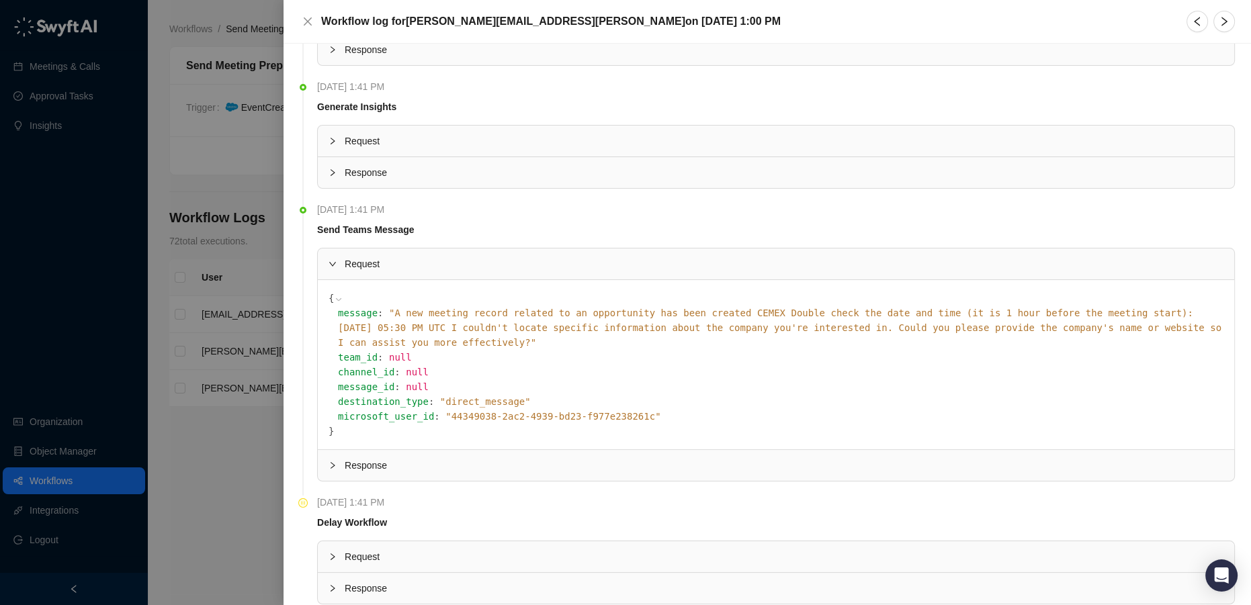
click at [334, 295] on icon at bounding box center [338, 299] width 9 height 9
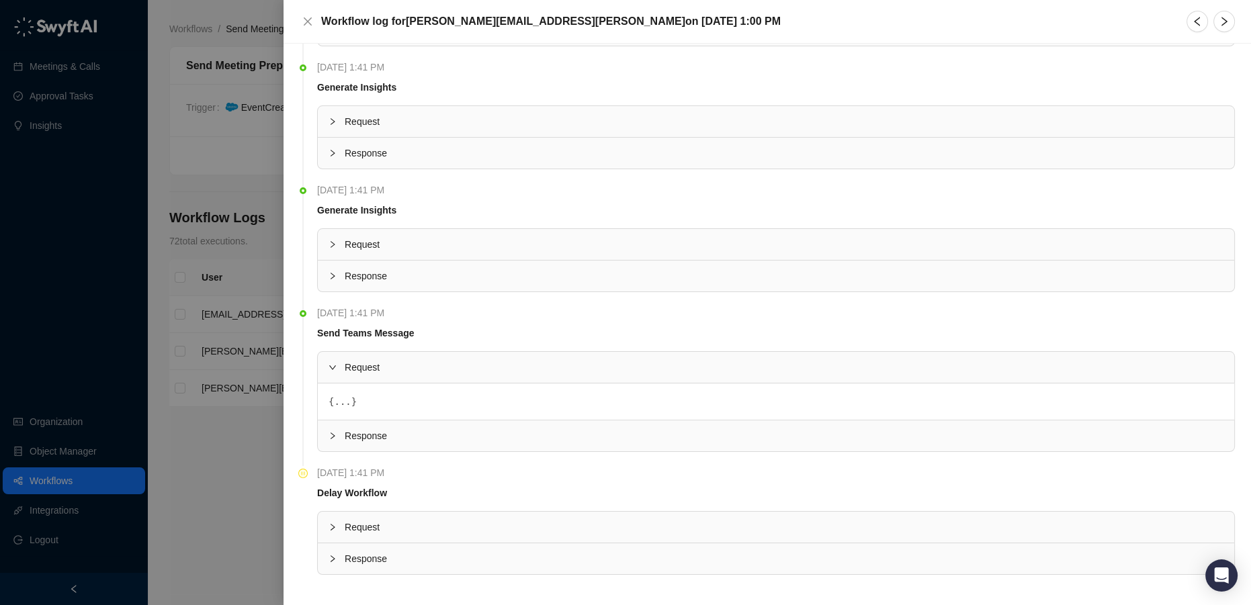
click at [255, 533] on div at bounding box center [625, 302] width 1251 height 605
